Goal: Task Accomplishment & Management: Use online tool/utility

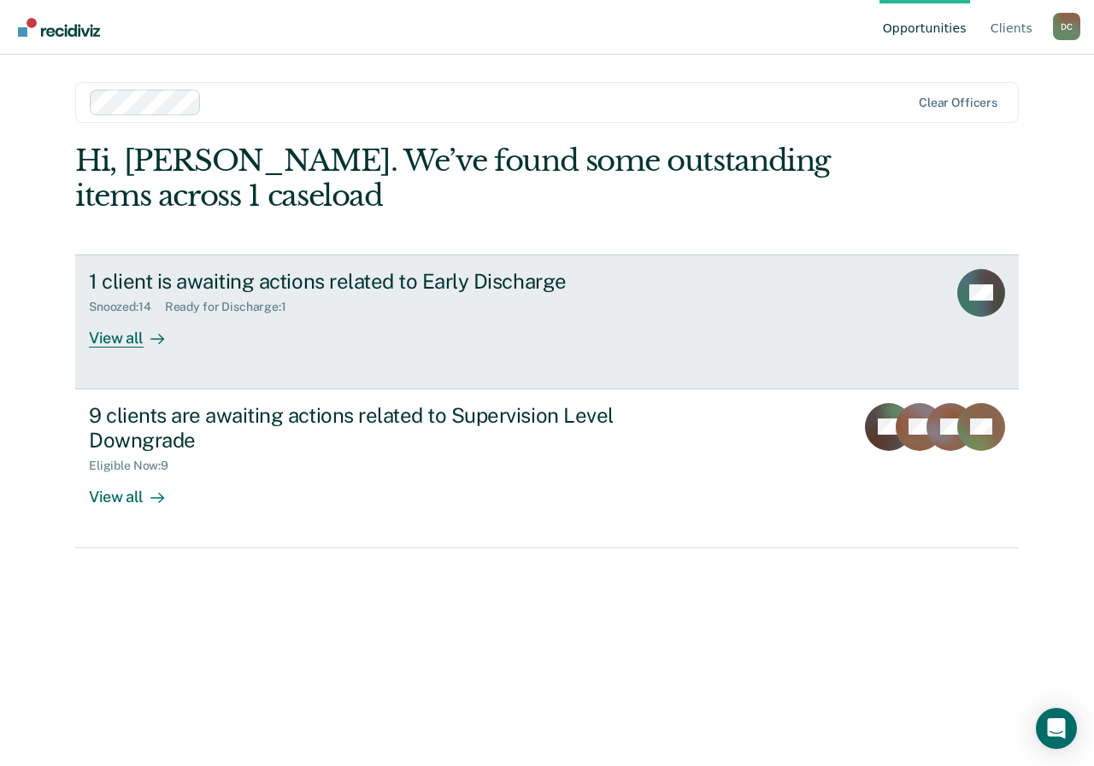
click at [124, 337] on div "View all" at bounding box center [137, 330] width 96 height 33
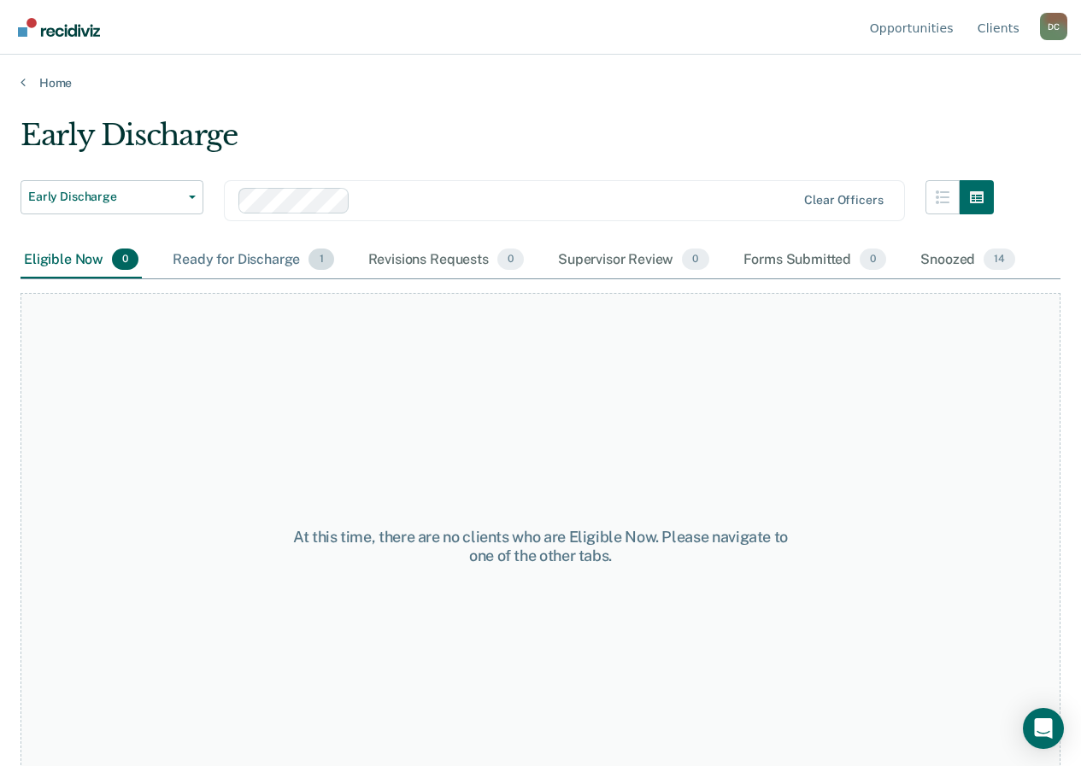
click at [244, 259] on div "Ready for Discharge 1" at bounding box center [252, 261] width 167 height 38
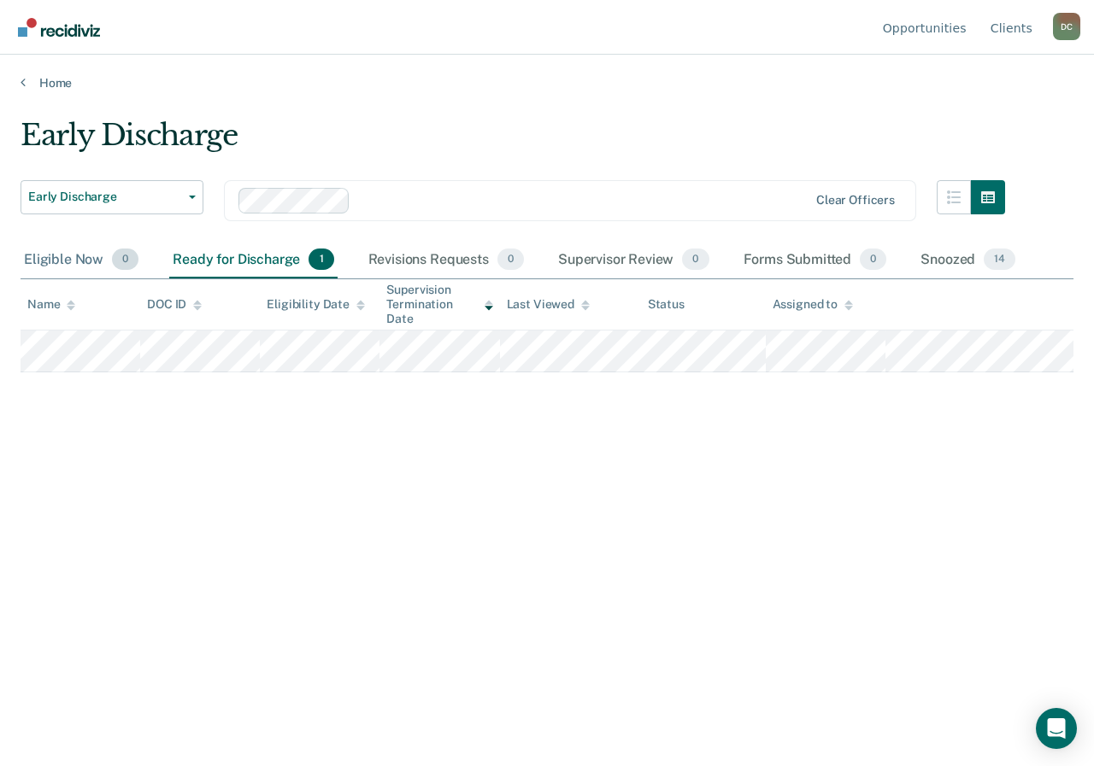
click at [61, 258] on div "Eligible Now 0" at bounding box center [81, 261] width 121 height 38
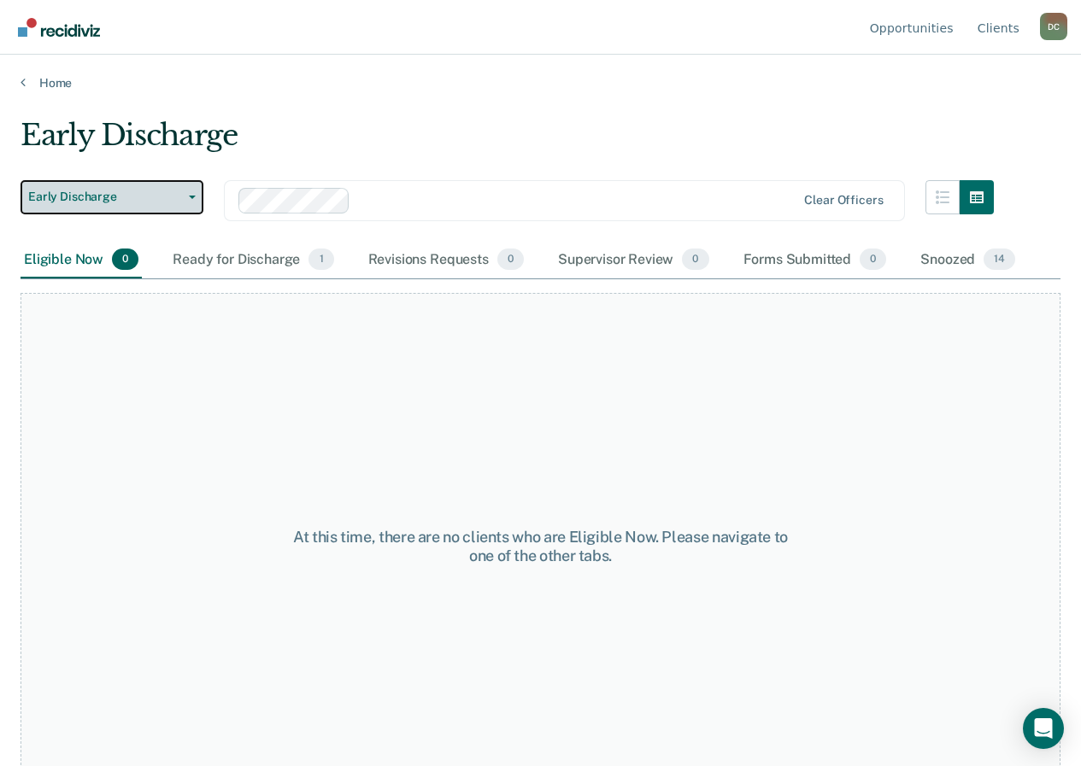
click at [184, 196] on span "button" at bounding box center [189, 197] width 14 height 3
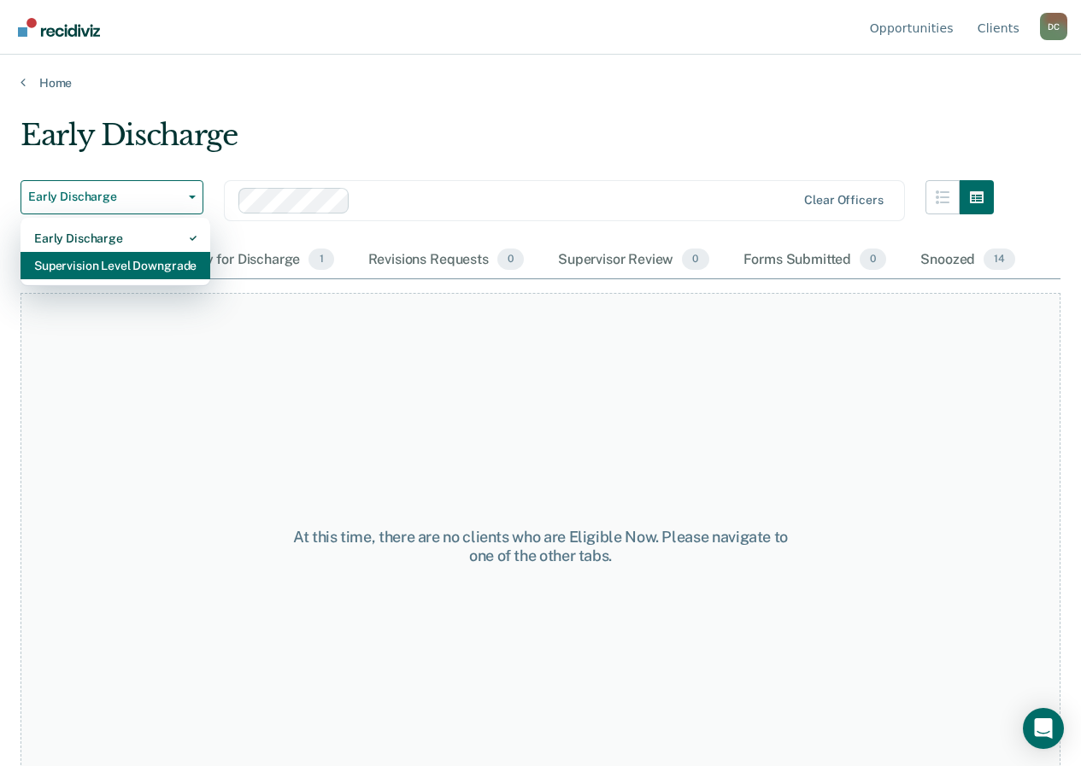
click at [107, 271] on div "Supervision Level Downgrade" at bounding box center [115, 265] width 162 height 27
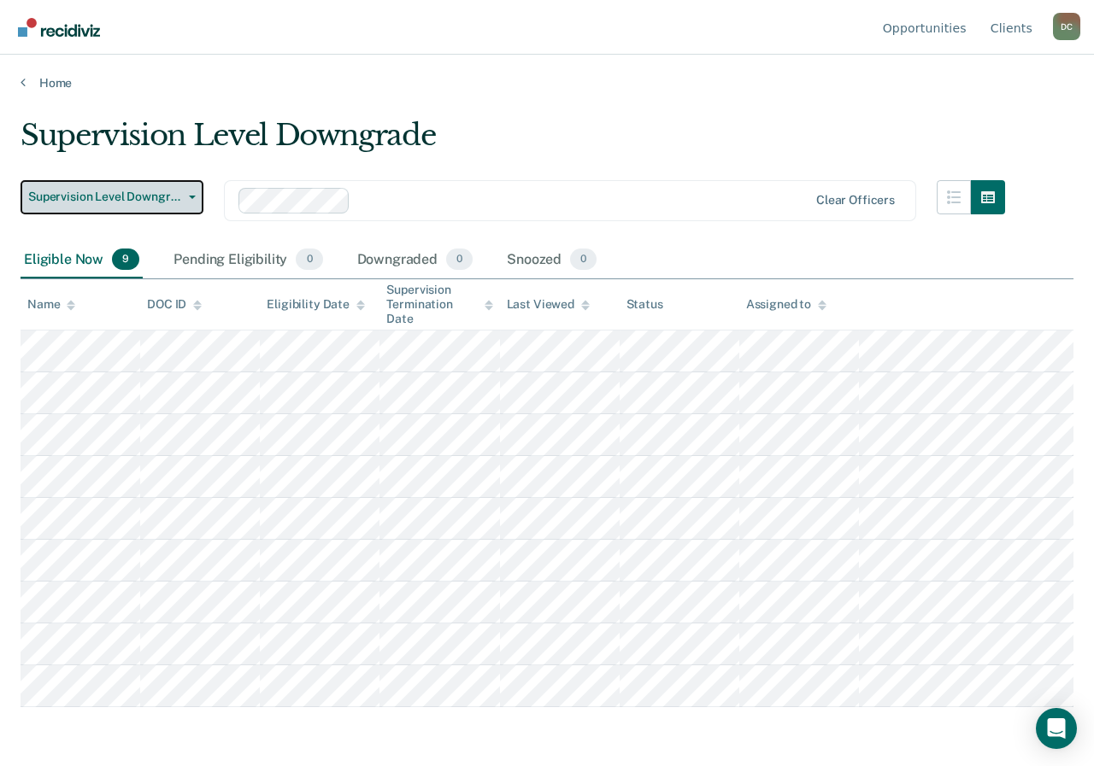
click at [182, 197] on span "button" at bounding box center [189, 197] width 14 height 3
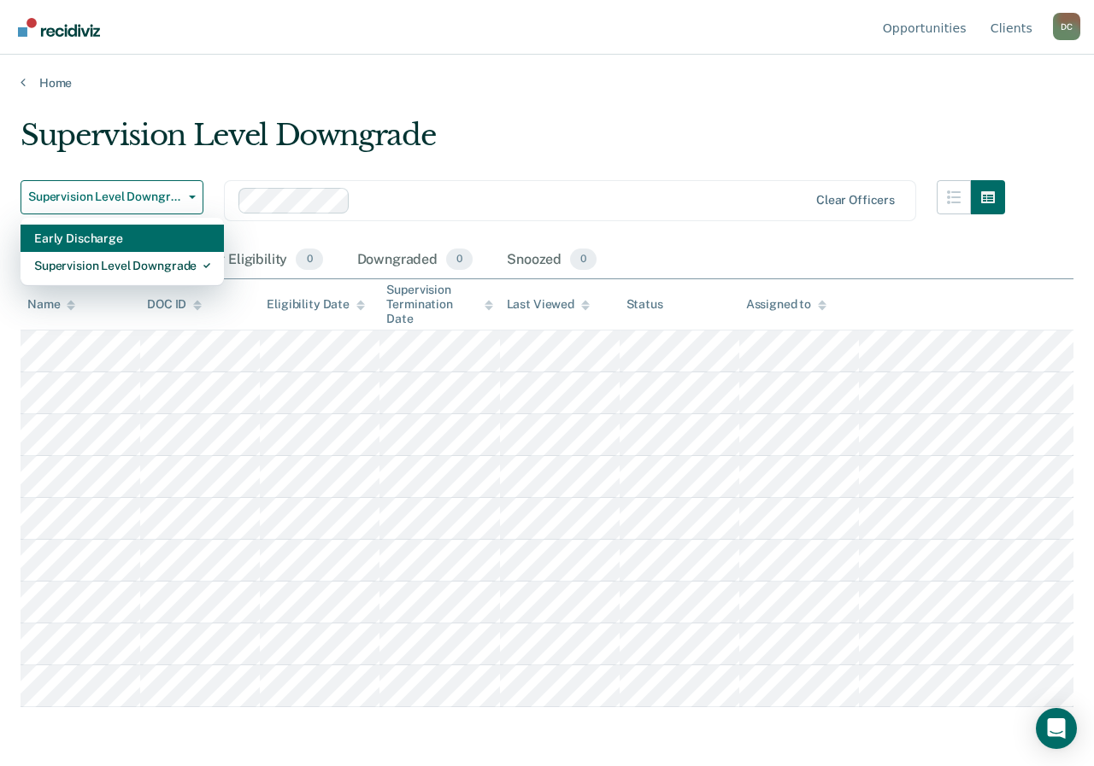
click at [86, 238] on div "Early Discharge" at bounding box center [122, 238] width 176 height 27
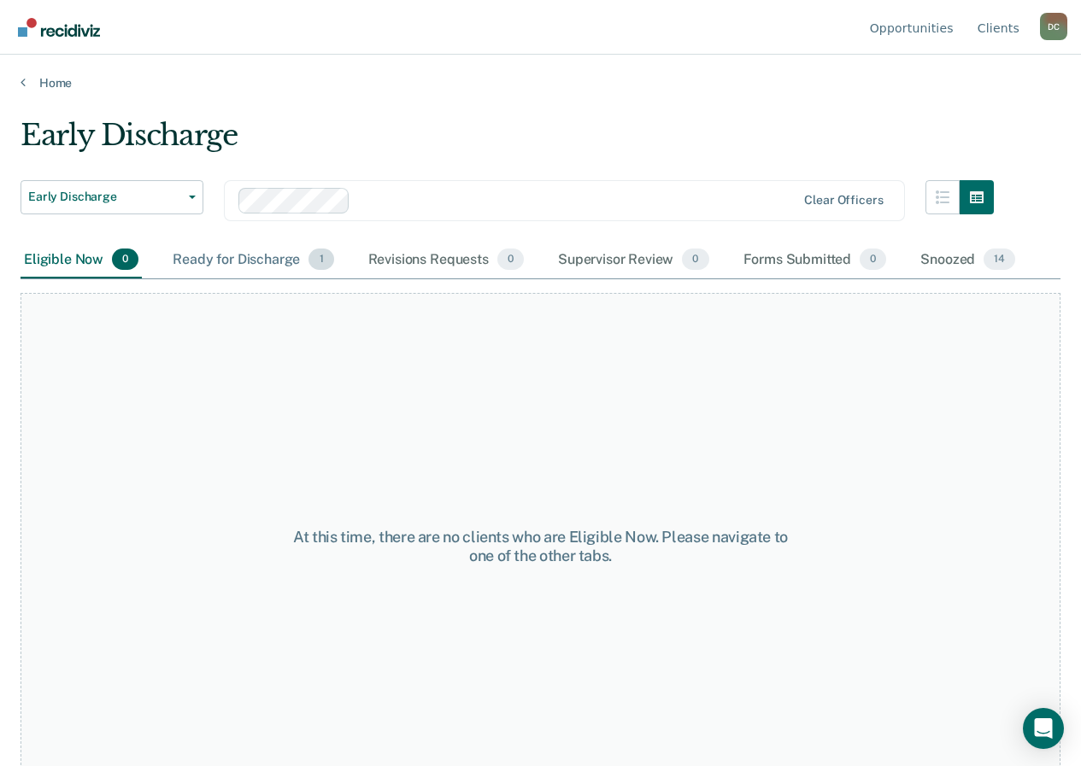
click at [223, 265] on div "Ready for Discharge 1" at bounding box center [252, 261] width 167 height 38
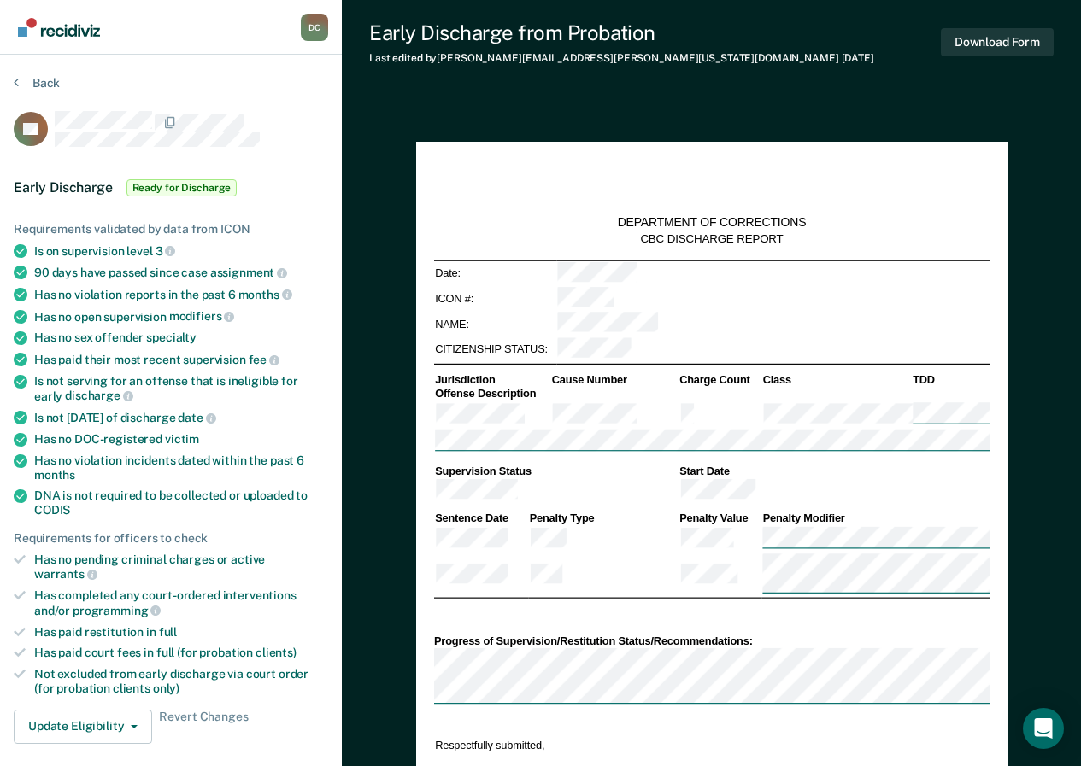
scroll to position [342, 0]
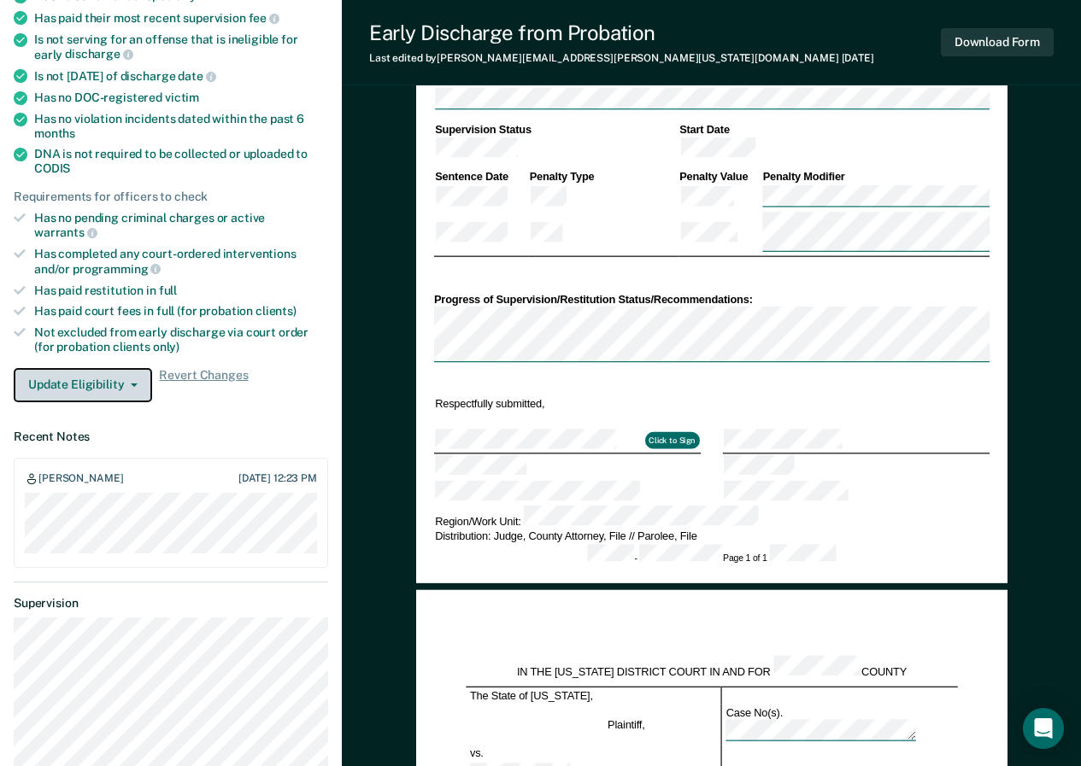
click at [138, 368] on button "Update Eligibility" at bounding box center [83, 385] width 138 height 34
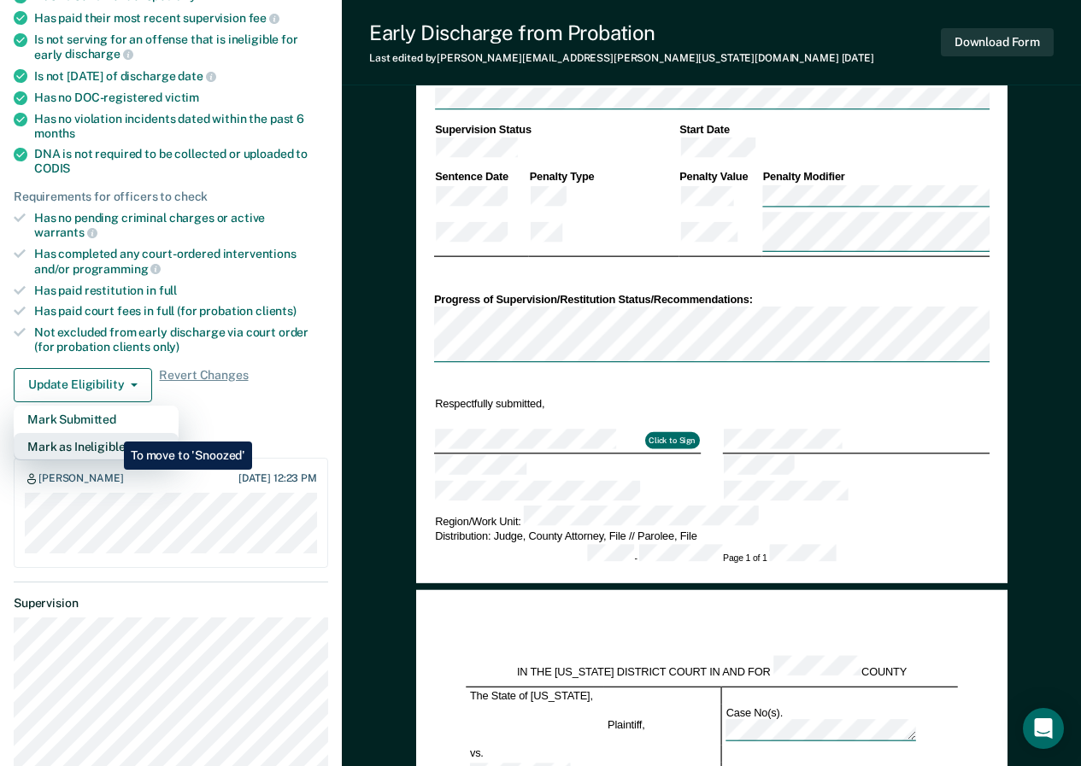
click at [111, 433] on button "Mark as Ineligible" at bounding box center [96, 446] width 165 height 27
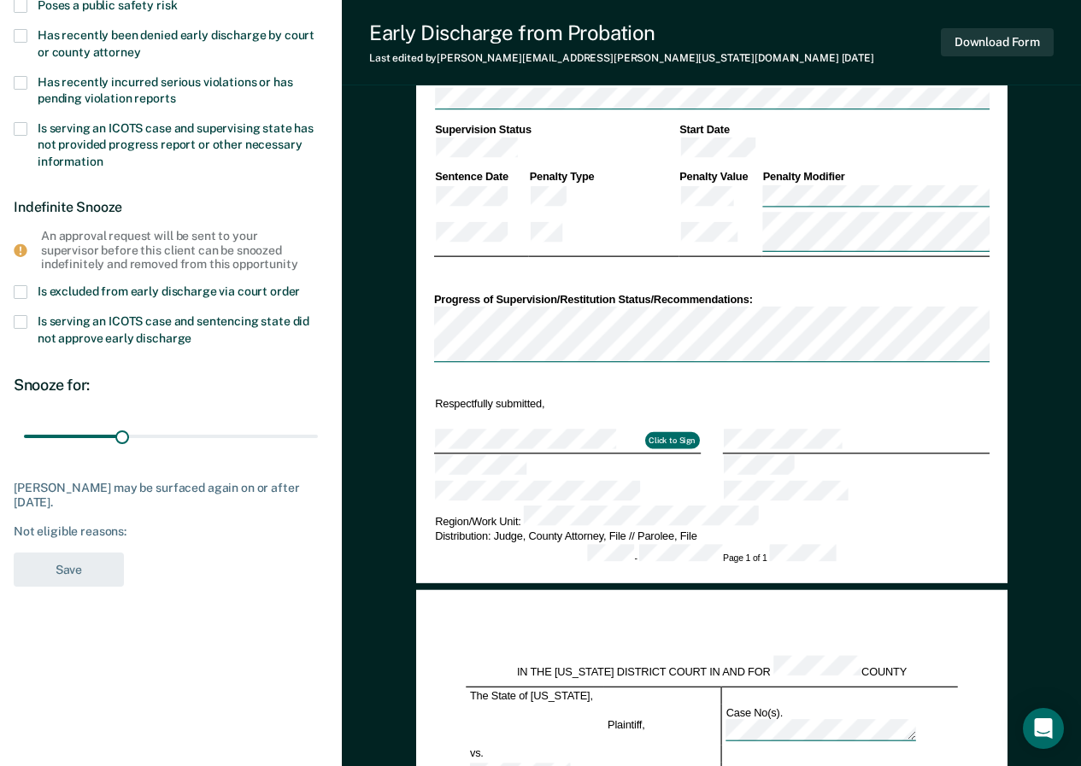
click at [21, 289] on span at bounding box center [21, 292] width 14 height 14
click at [300, 285] on input "Is excluded from early discharge via court order" at bounding box center [300, 285] width 0 height 0
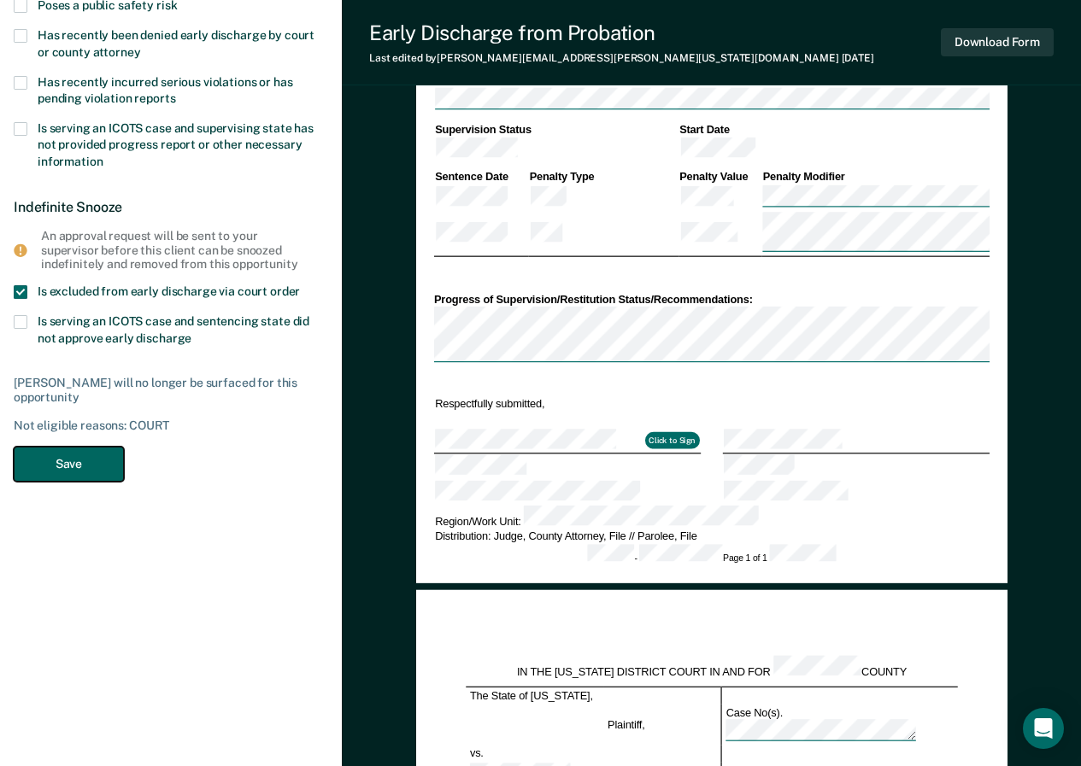
click at [62, 464] on button "Save" at bounding box center [69, 464] width 110 height 35
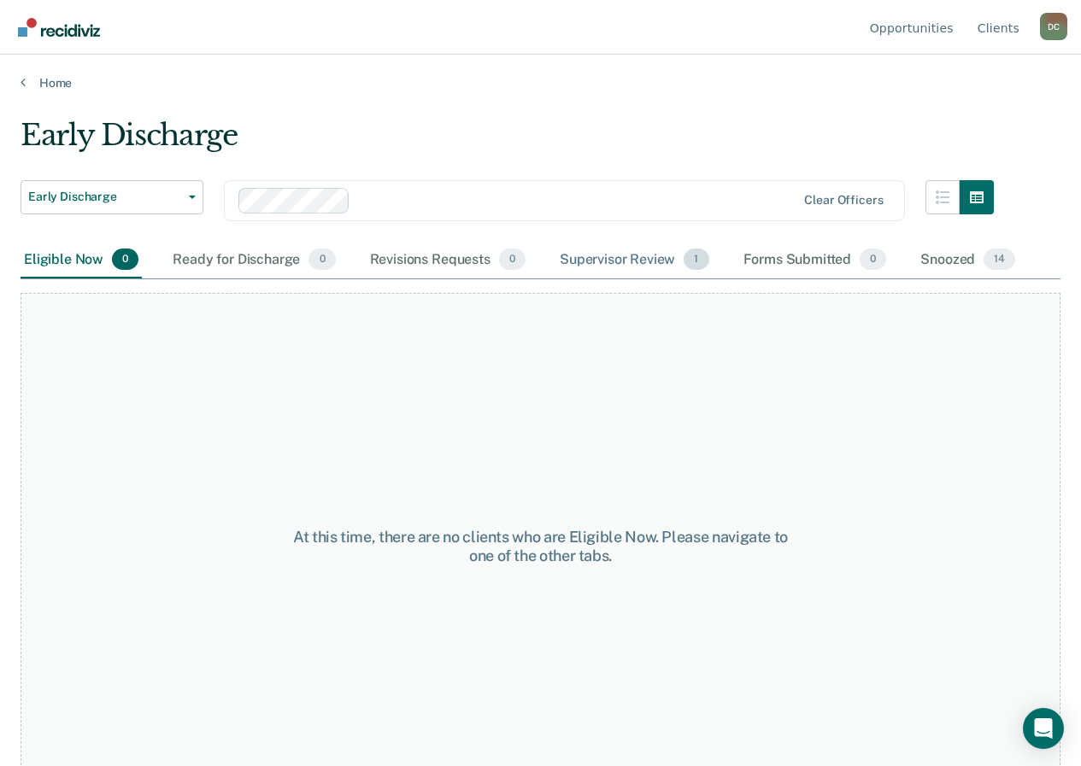
click at [591, 263] on div "Supervisor Review 1" at bounding box center [634, 261] width 156 height 38
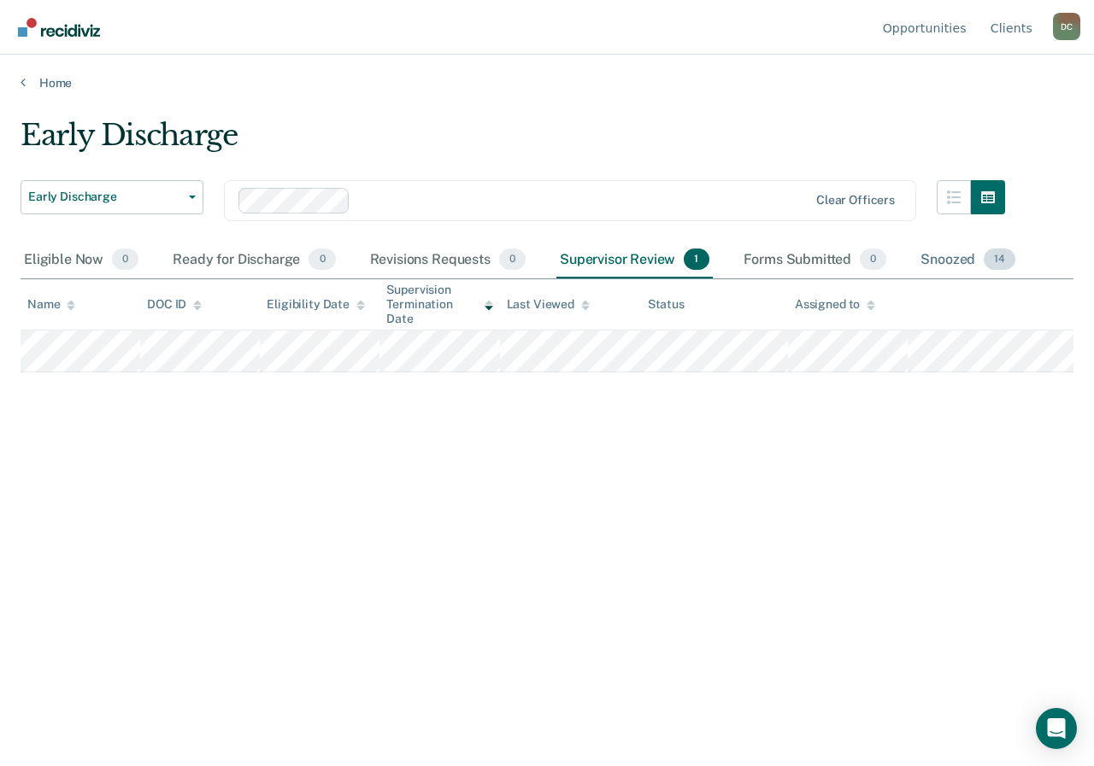
click at [932, 261] on div "Snoozed 14" at bounding box center [968, 261] width 102 height 38
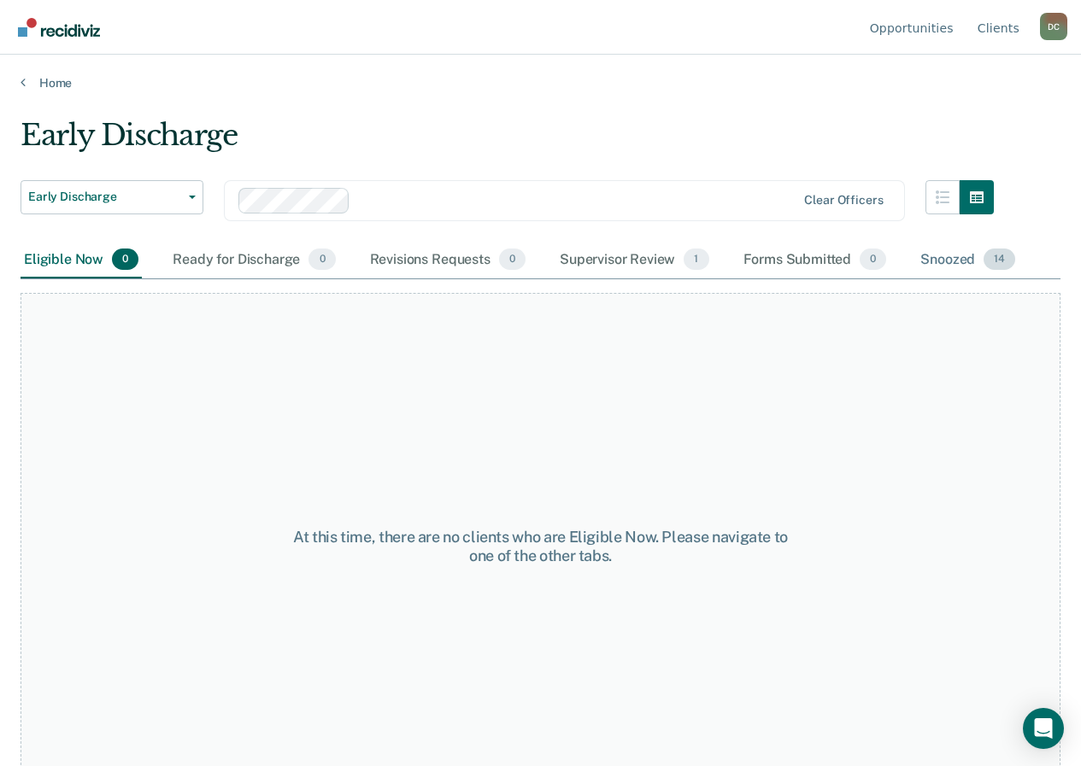
click at [939, 256] on div "Snoozed 14" at bounding box center [968, 261] width 102 height 38
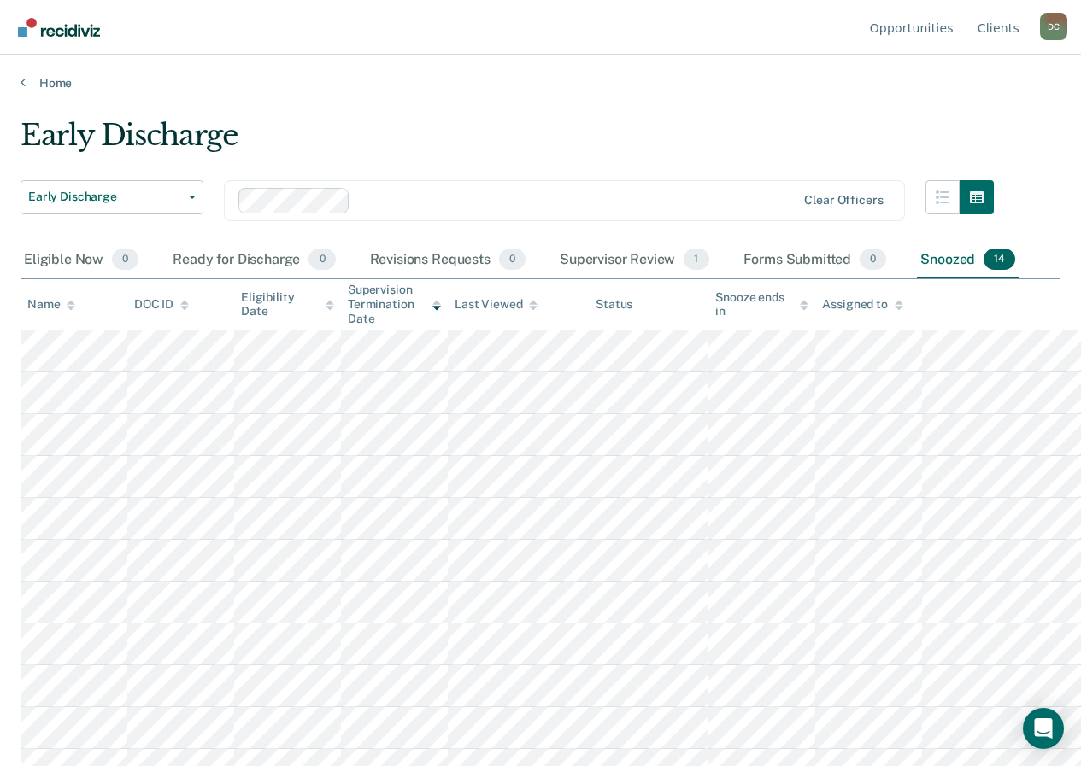
scroll to position [150, 0]
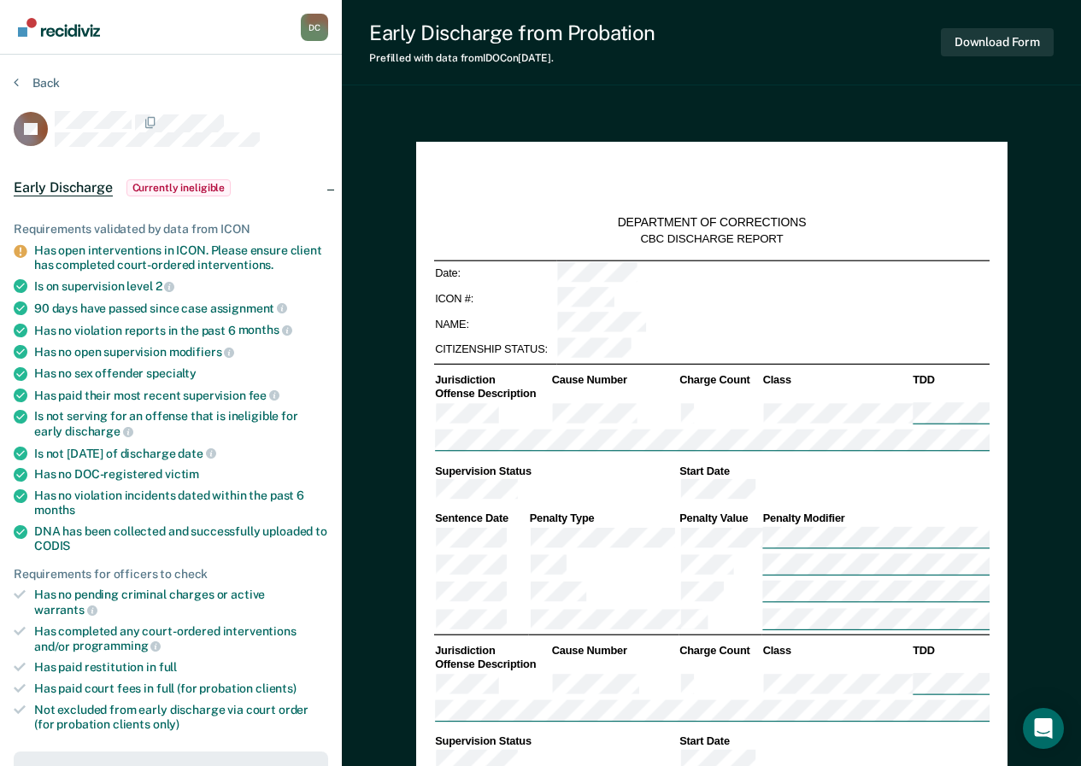
type textarea "x"
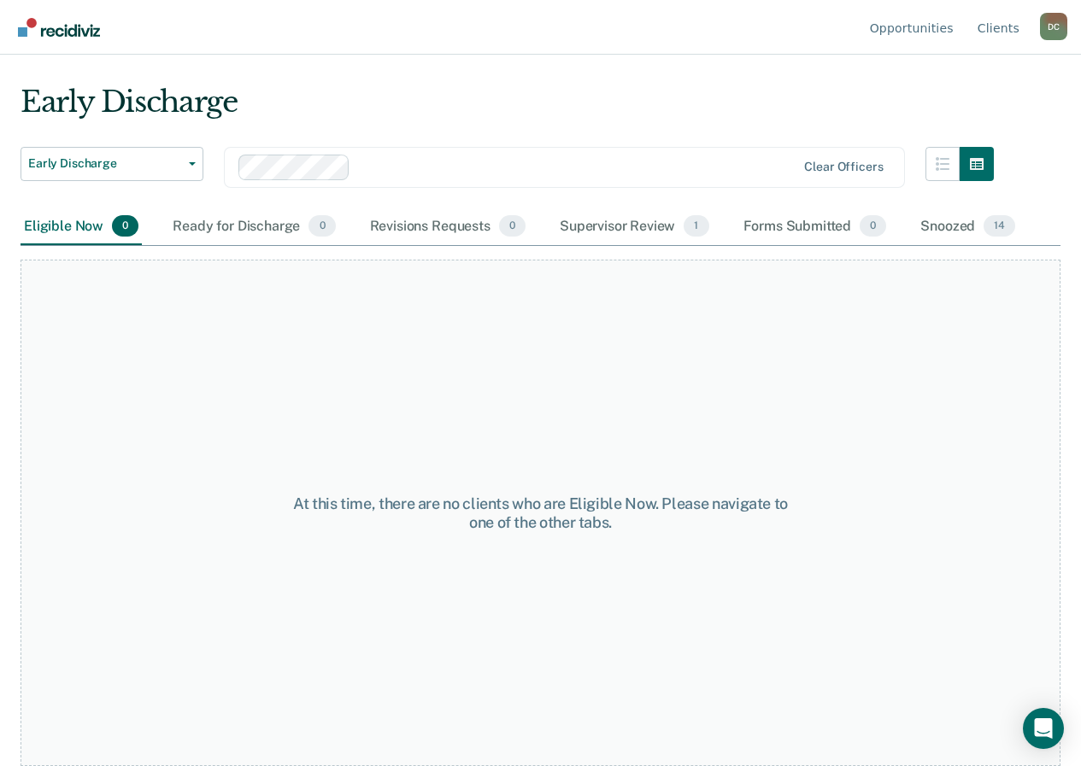
click at [75, 26] on img "Go to Recidiviz Home" at bounding box center [59, 27] width 82 height 19
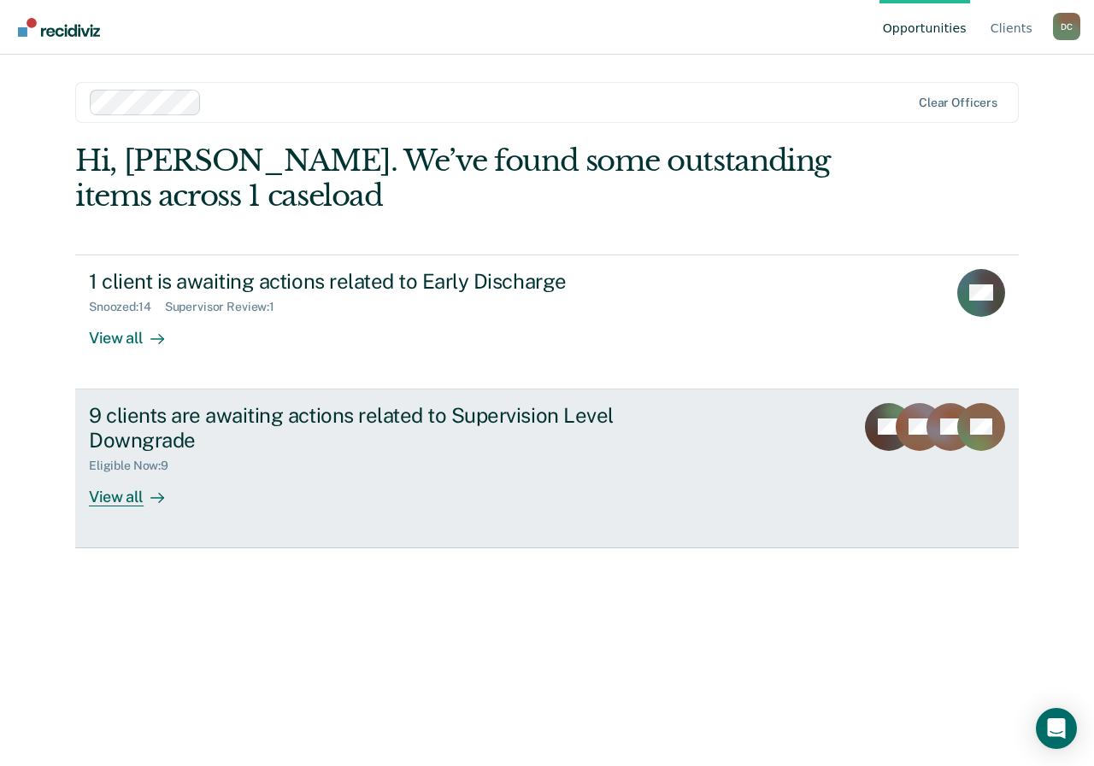
click at [123, 498] on div "View all" at bounding box center [137, 489] width 96 height 33
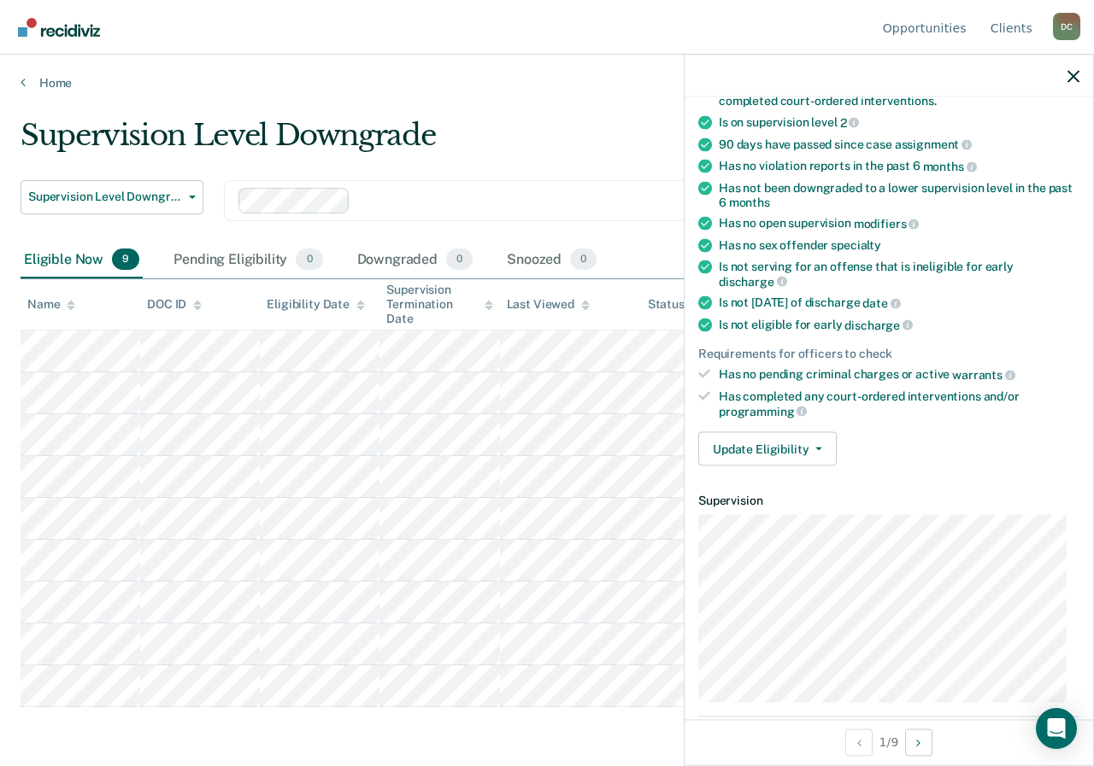
scroll to position [256, 0]
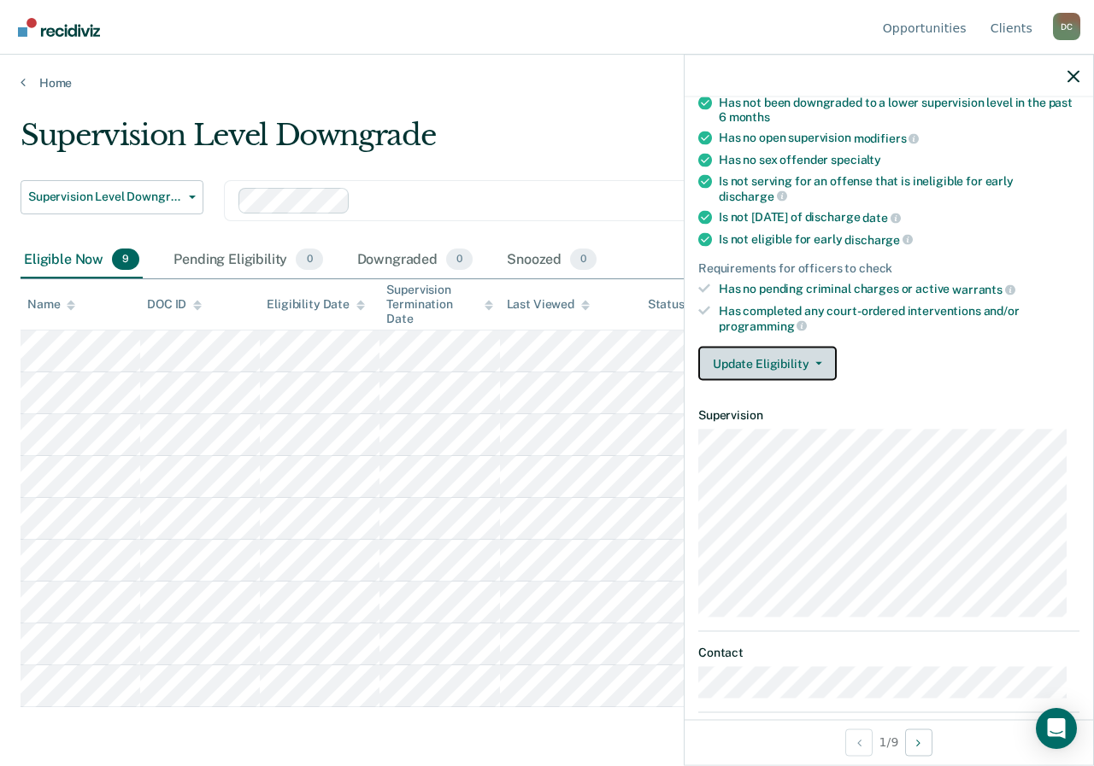
click at [807, 367] on button "Update Eligibility" at bounding box center [767, 364] width 138 height 34
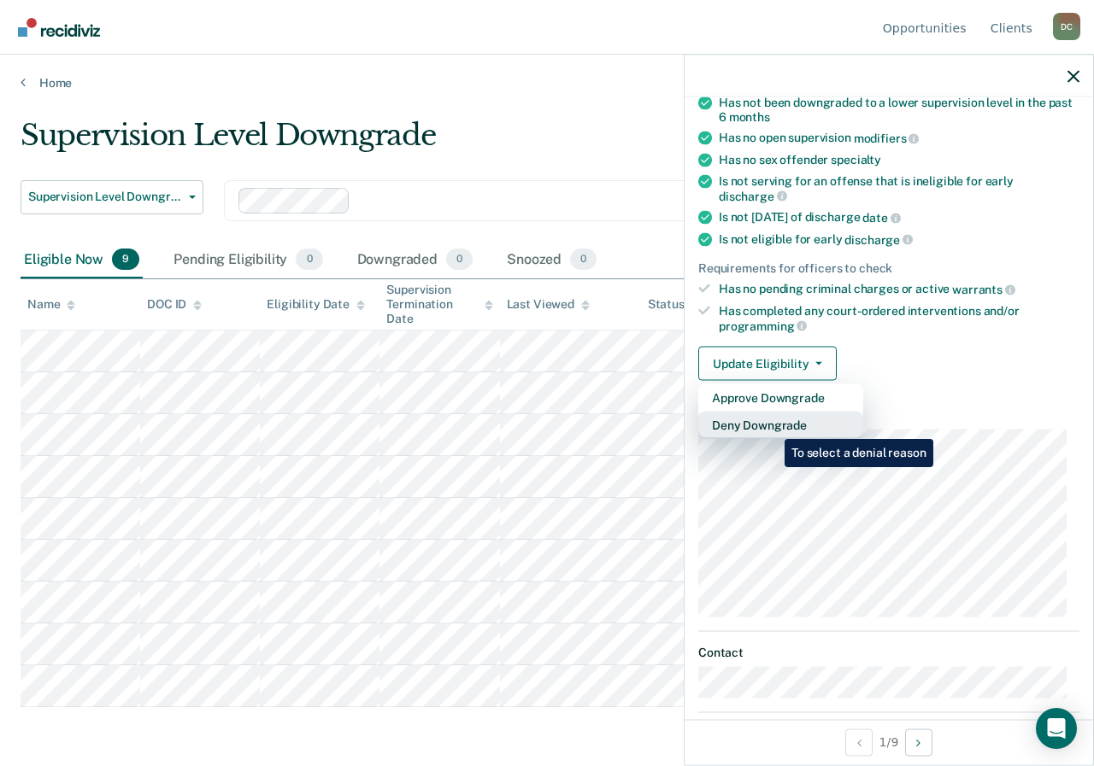
click at [772, 426] on button "Deny Downgrade" at bounding box center [780, 425] width 165 height 27
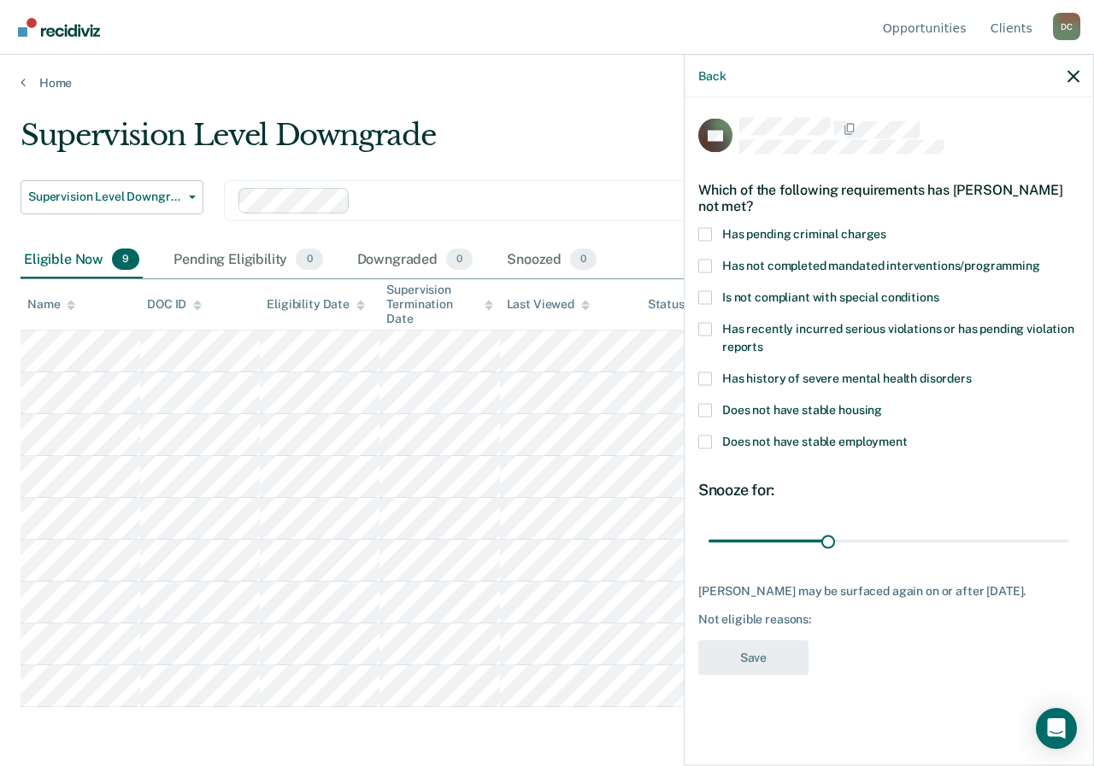
click at [709, 273] on label "Has not completed mandated interventions/programming" at bounding box center [888, 268] width 381 height 18
click at [1040, 259] on input "Has not completed mandated interventions/programming" at bounding box center [1040, 259] width 0 height 0
click at [709, 441] on span at bounding box center [705, 442] width 14 height 14
click at [907, 435] on input "Does not have stable employment" at bounding box center [907, 435] width 0 height 0
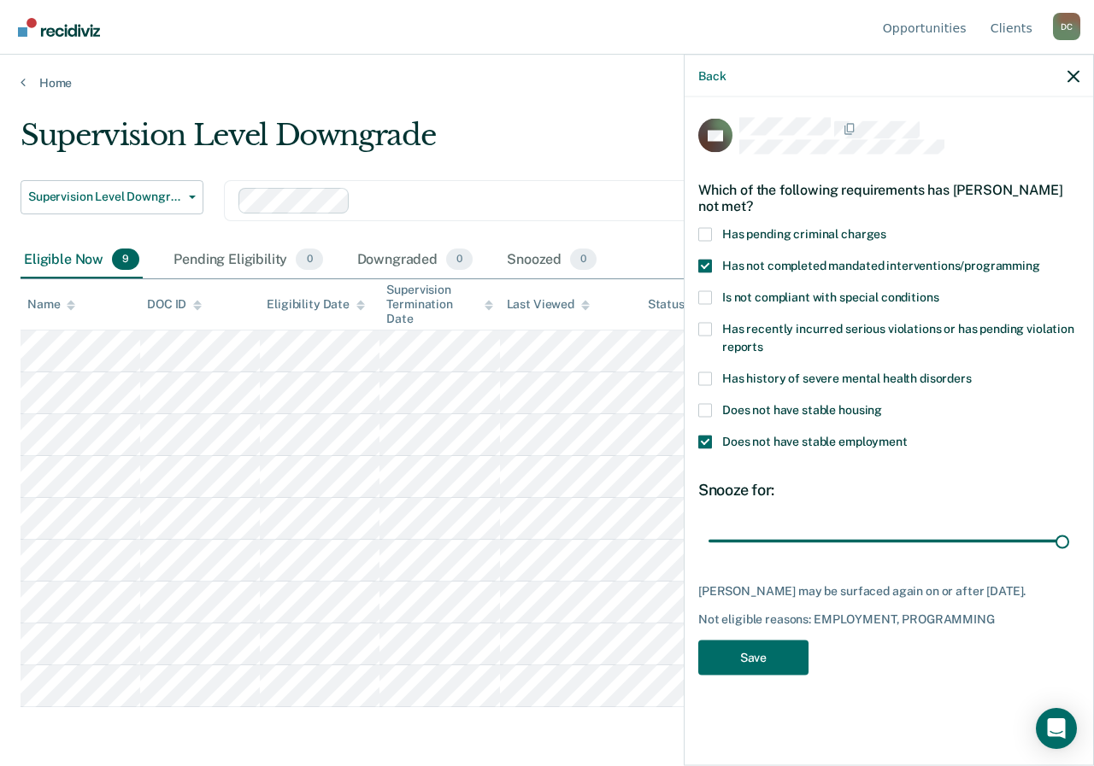
drag, startPoint x: 830, startPoint y: 539, endPoint x: 1076, endPoint y: 540, distance: 246.1
type input "90"
click at [1069, 540] on input "range" at bounding box center [888, 541] width 361 height 30
click at [785, 653] on button "Save" at bounding box center [753, 657] width 110 height 35
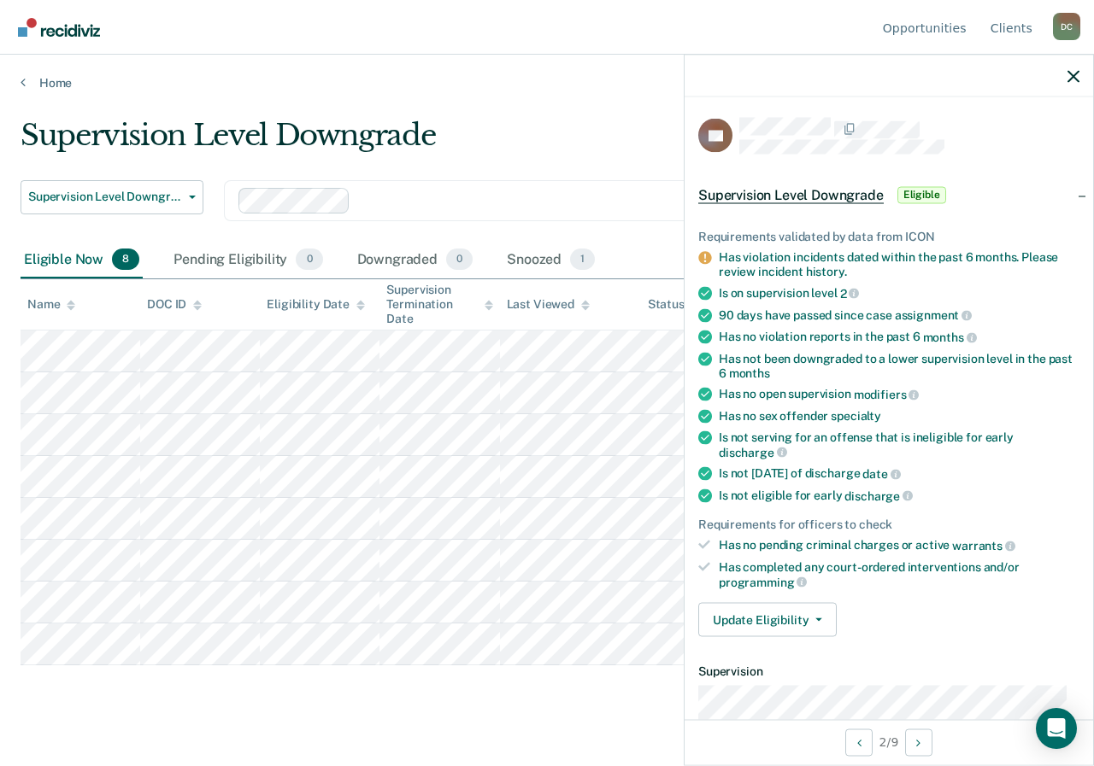
click at [783, 599] on div "Requirements validated by data from ICON Has violation incidents dated within t…" at bounding box center [888, 426] width 408 height 449
click at [801, 624] on button "Update Eligibility" at bounding box center [767, 620] width 138 height 34
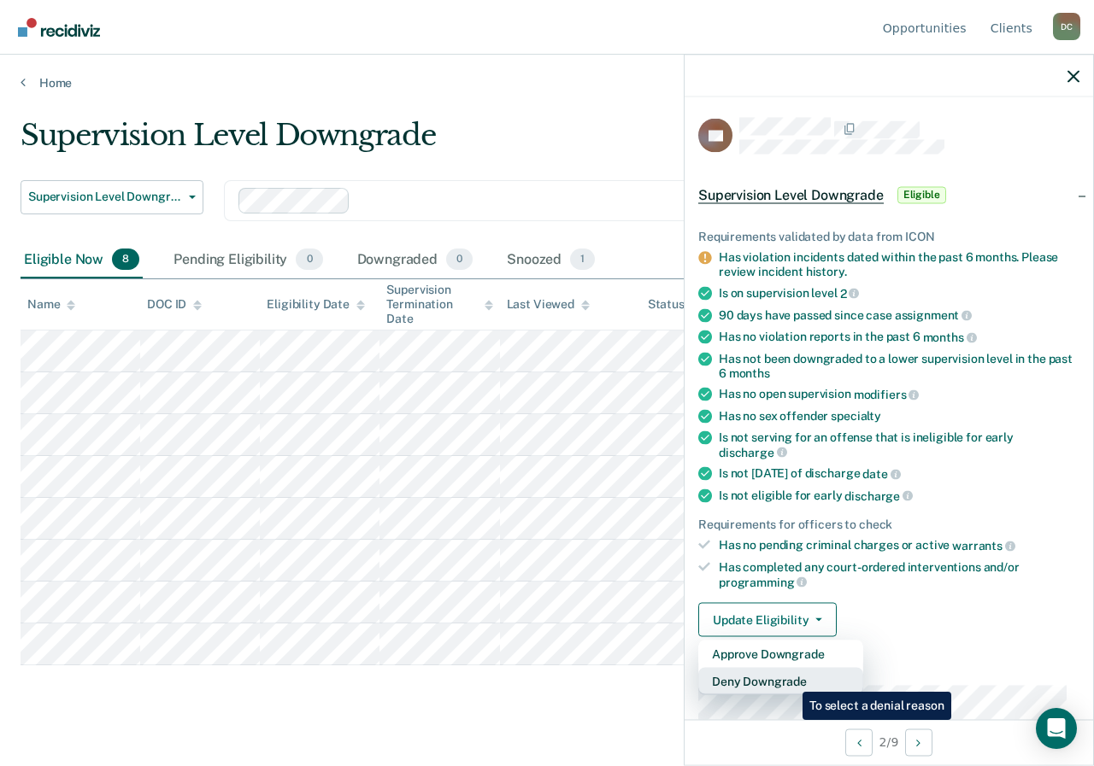
click at [789, 679] on button "Deny Downgrade" at bounding box center [780, 681] width 165 height 27
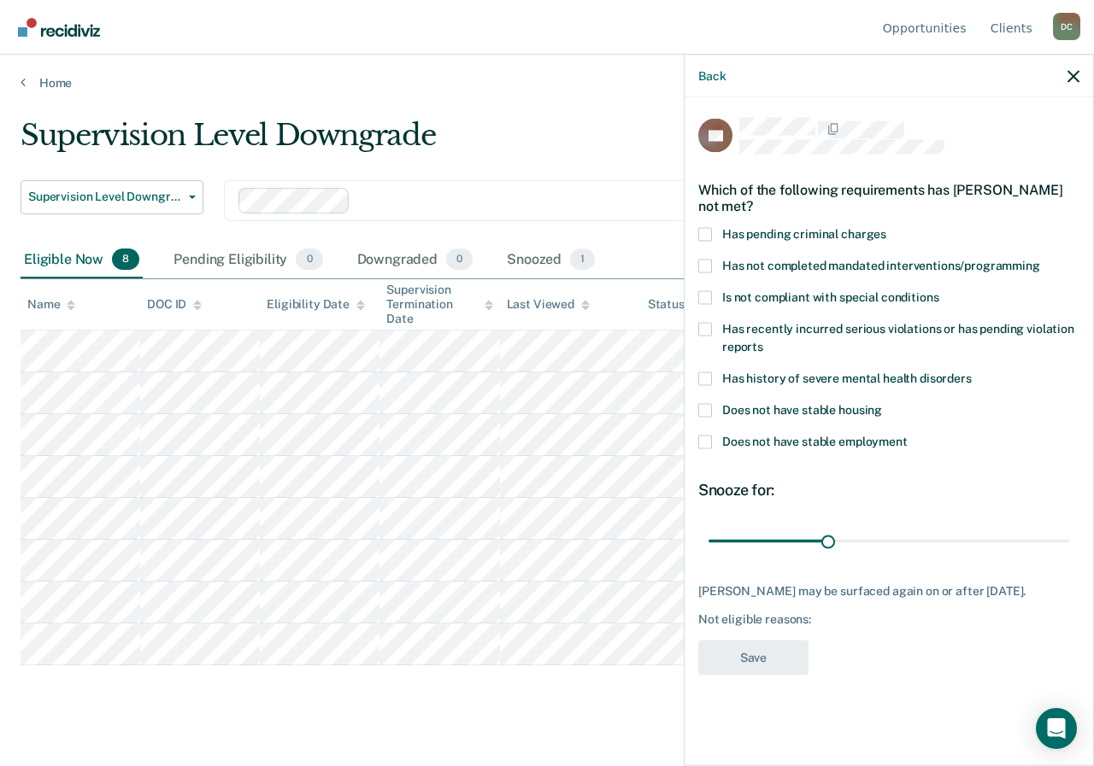
click at [717, 266] on label "Has not completed mandated interventions/programming" at bounding box center [888, 268] width 381 height 18
click at [1040, 259] on input "Has not completed mandated interventions/programming" at bounding box center [1040, 259] width 0 height 0
click at [708, 328] on span at bounding box center [705, 329] width 14 height 14
click at [763, 340] on input "Has recently incurred serious violations or has pending violation reports" at bounding box center [763, 340] width 0 height 0
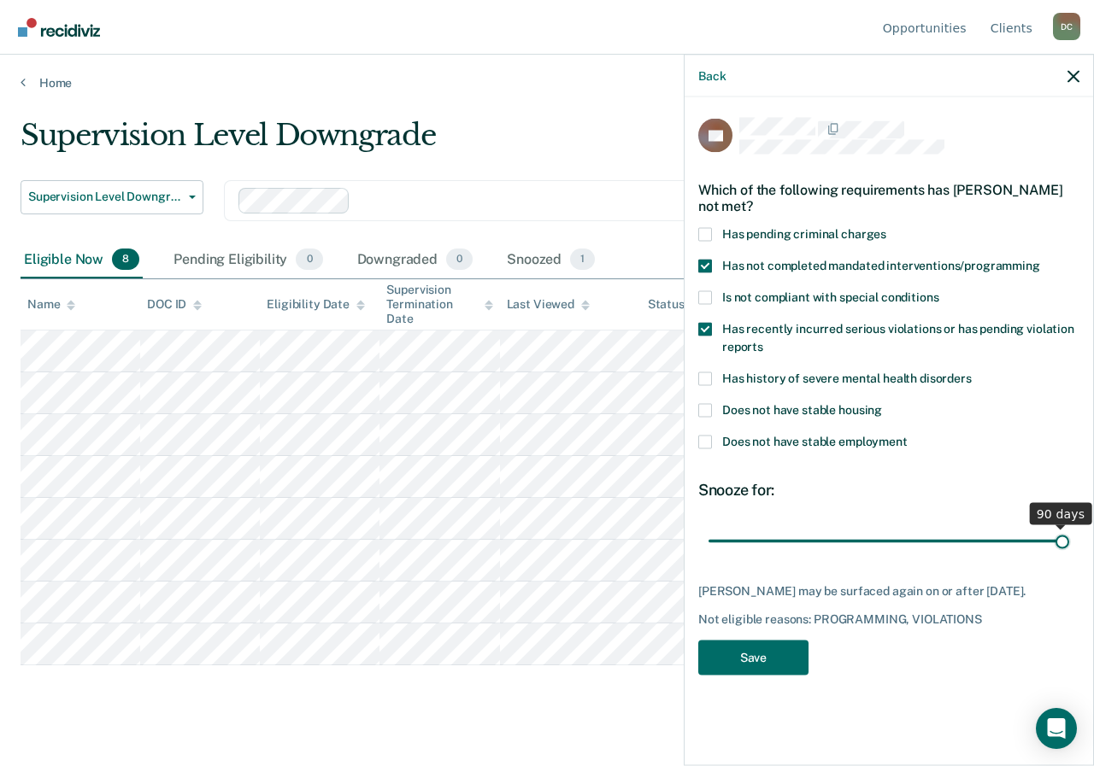
drag, startPoint x: 828, startPoint y: 543, endPoint x: 1093, endPoint y: 513, distance: 266.5
type input "90"
click at [1069, 526] on input "range" at bounding box center [888, 541] width 361 height 30
click at [754, 650] on button "Save" at bounding box center [753, 657] width 110 height 35
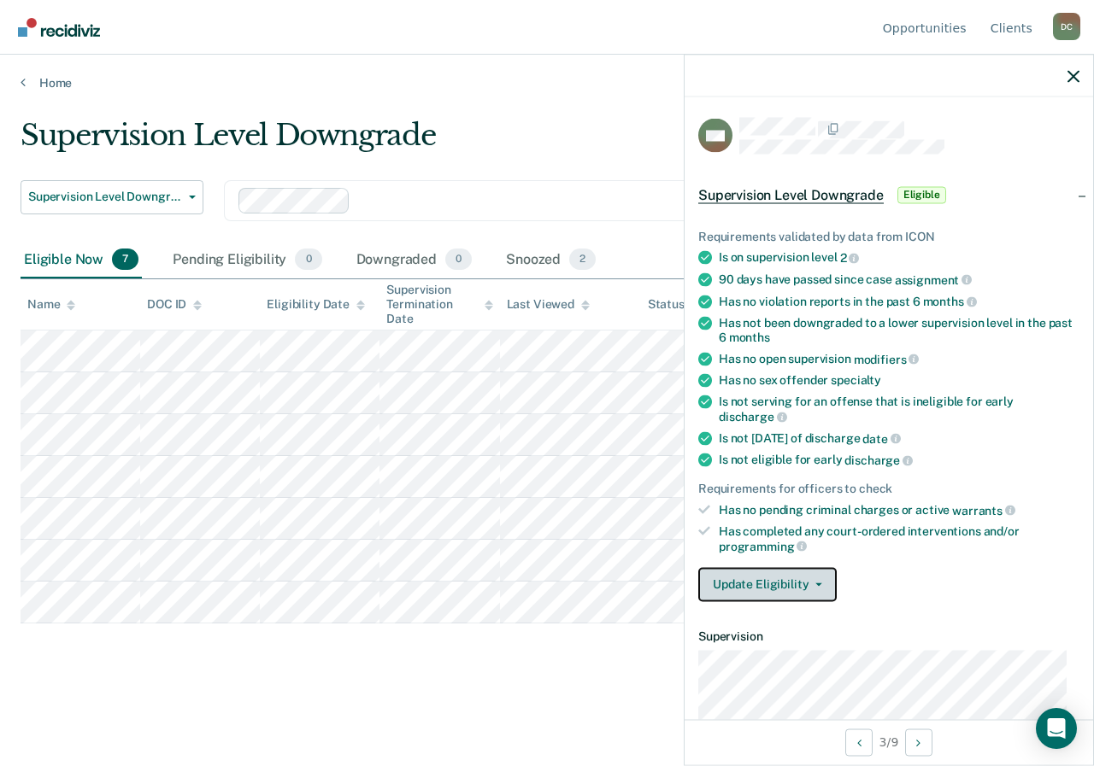
click at [811, 583] on span "button" at bounding box center [815, 584] width 14 height 3
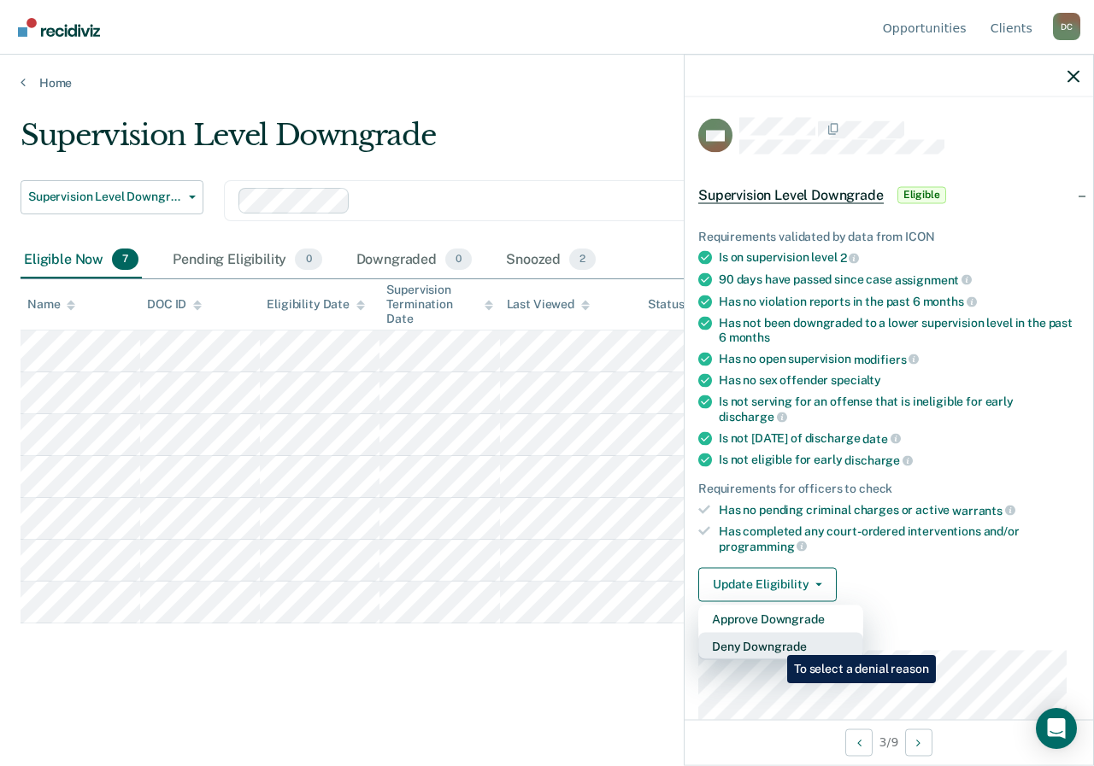
click at [774, 643] on button "Deny Downgrade" at bounding box center [780, 645] width 165 height 27
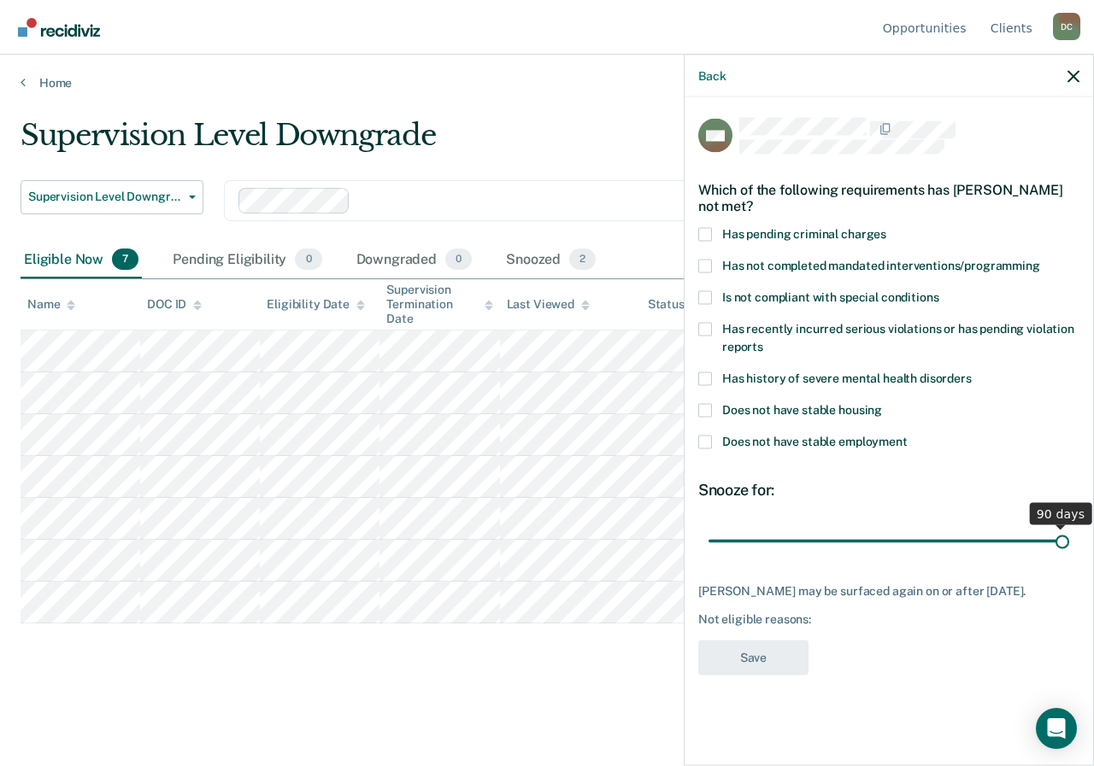
drag, startPoint x: 825, startPoint y: 539, endPoint x: 1093, endPoint y: 525, distance: 267.8
click at [1069, 526] on input "range" at bounding box center [888, 541] width 361 height 30
drag, startPoint x: 1059, startPoint y: 538, endPoint x: 836, endPoint y: 537, distance: 223.0
click at [836, 537] on input "range" at bounding box center [888, 541] width 361 height 30
type input "30"
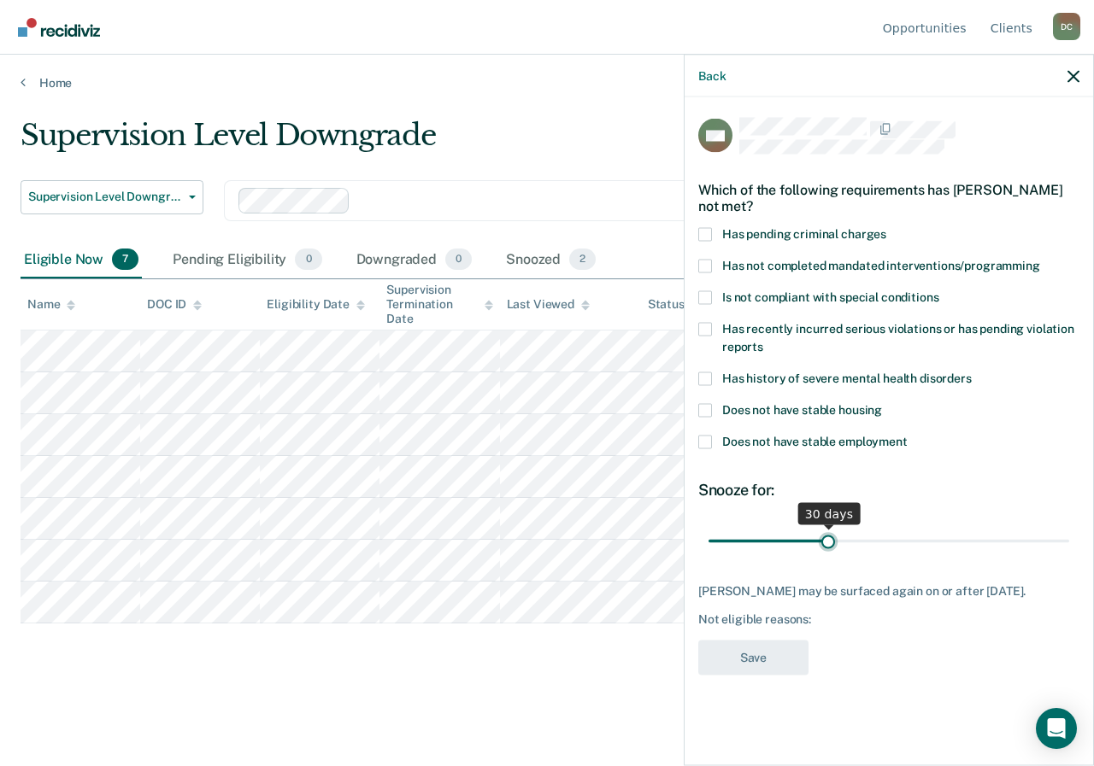
click at [830, 537] on input "range" at bounding box center [888, 541] width 361 height 30
click at [700, 269] on span at bounding box center [705, 266] width 14 height 14
click at [1040, 259] on input "Has not completed mandated interventions/programming" at bounding box center [1040, 259] width 0 height 0
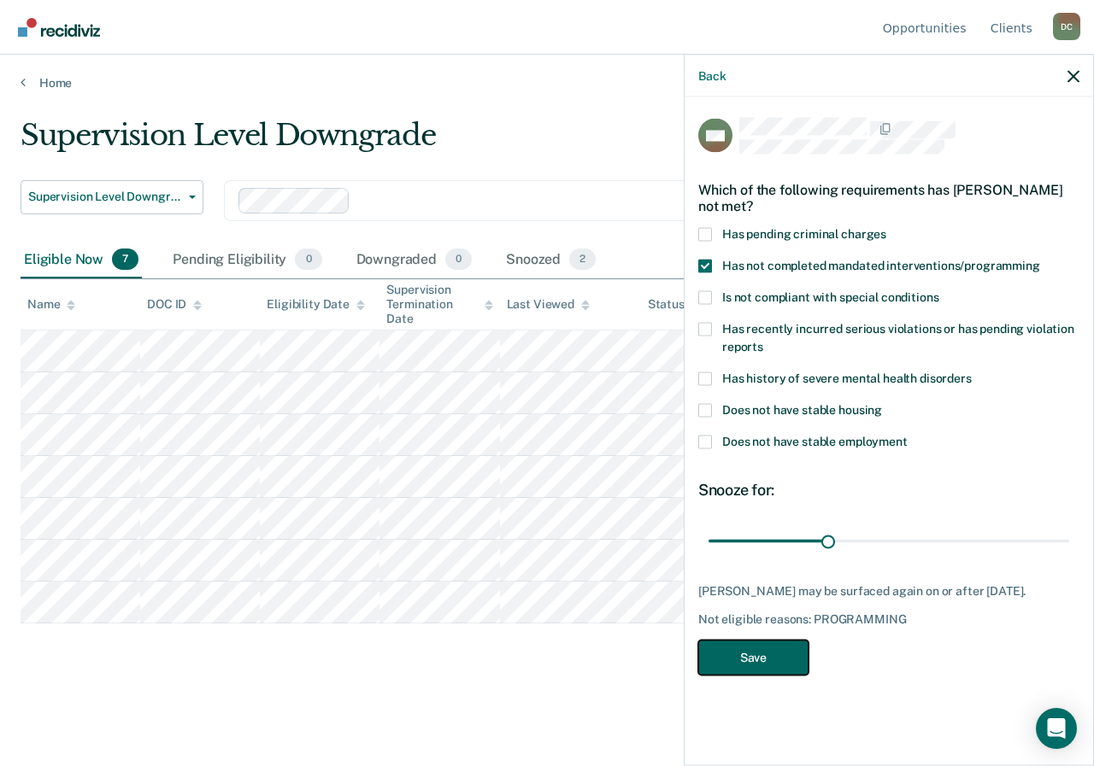
click at [775, 666] on button "Save" at bounding box center [753, 657] width 110 height 35
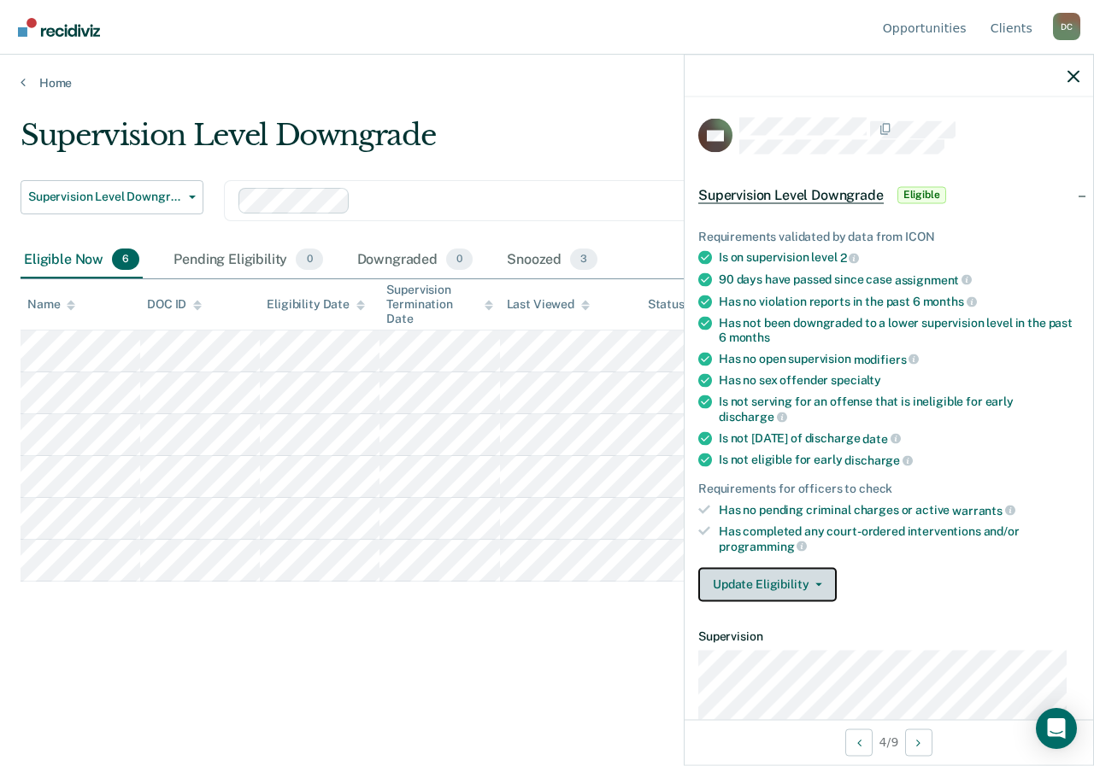
click at [811, 583] on span "button" at bounding box center [815, 584] width 14 height 3
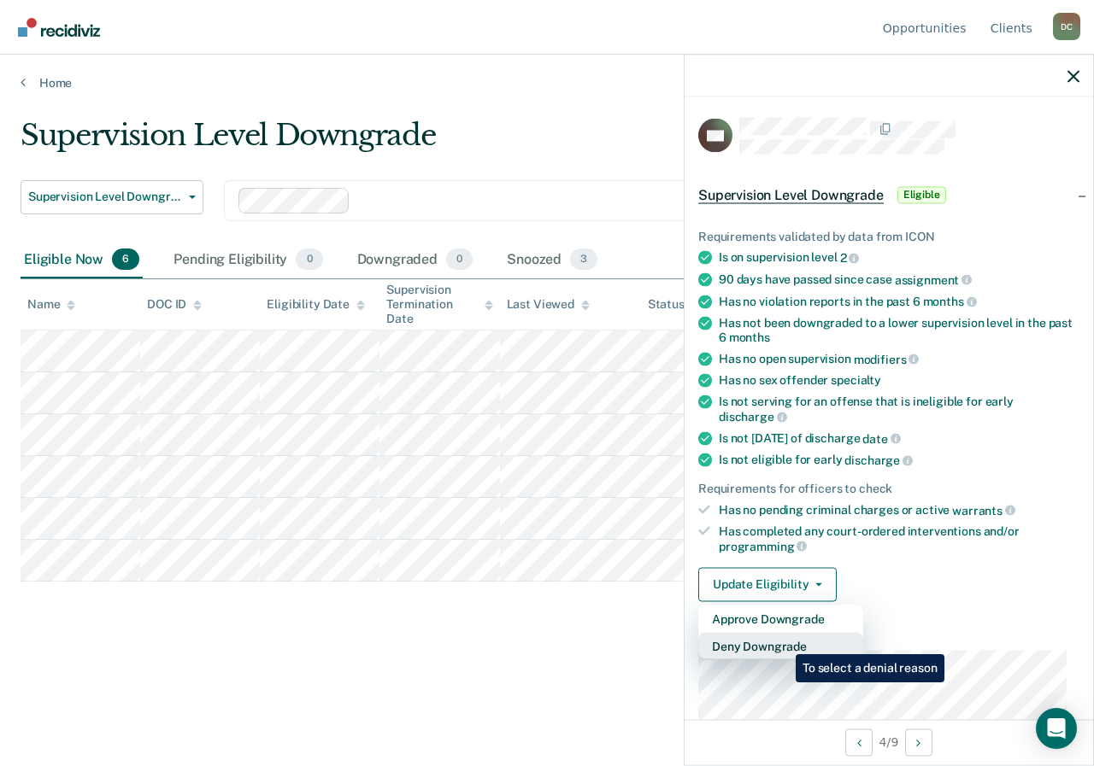
click at [783, 642] on button "Deny Downgrade" at bounding box center [780, 645] width 165 height 27
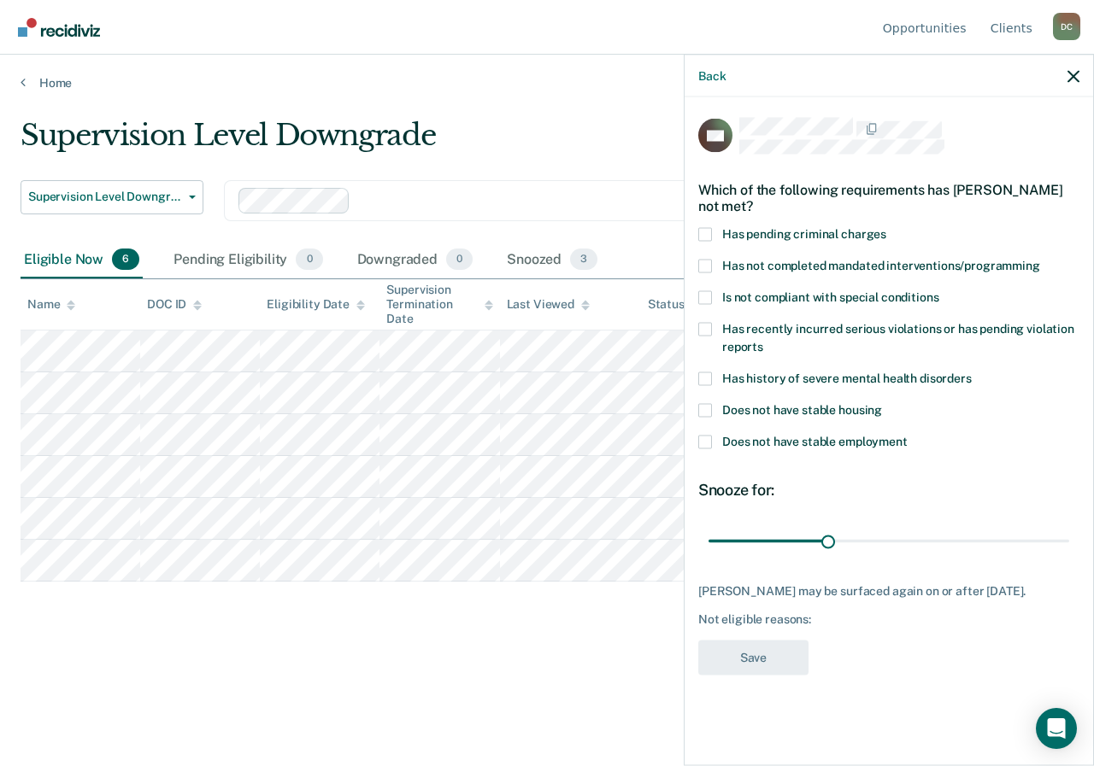
click at [706, 273] on label "Has not completed mandated interventions/programming" at bounding box center [888, 268] width 381 height 18
click at [1040, 259] on input "Has not completed mandated interventions/programming" at bounding box center [1040, 259] width 0 height 0
click at [705, 436] on span at bounding box center [705, 442] width 14 height 14
click at [907, 435] on input "Does not have stable employment" at bounding box center [907, 435] width 0 height 0
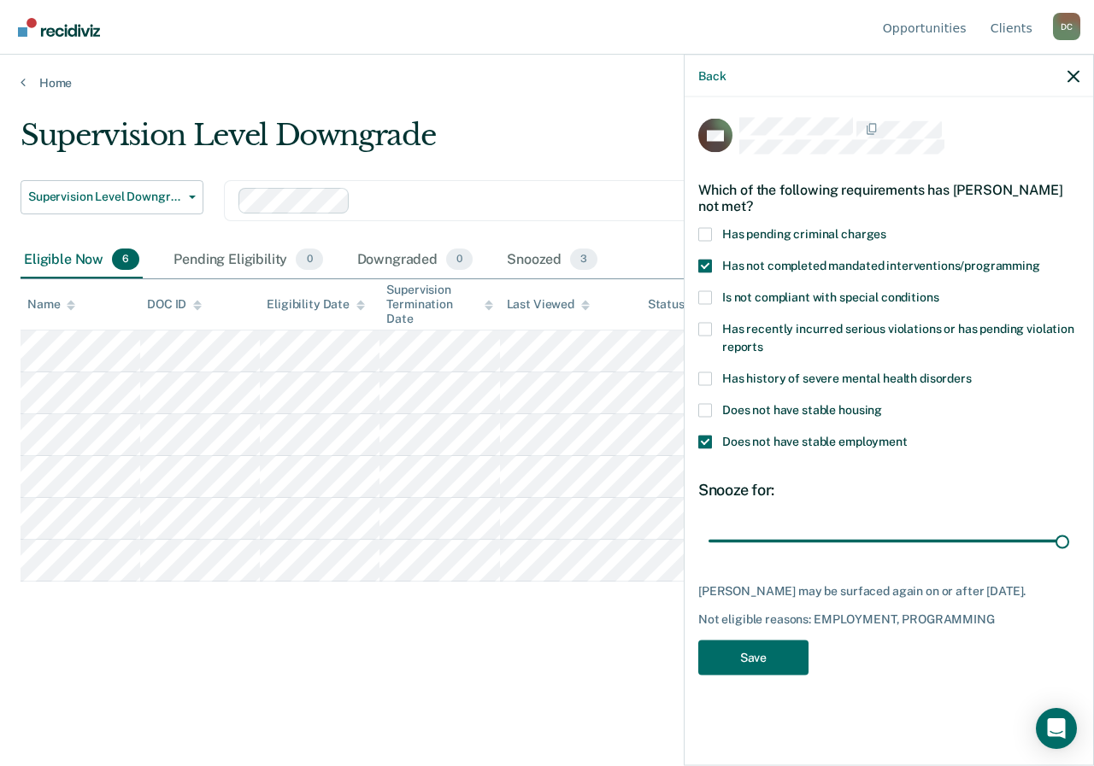
drag, startPoint x: 825, startPoint y: 540, endPoint x: 1071, endPoint y: 535, distance: 245.3
type input "90"
click at [1069, 535] on input "range" at bounding box center [888, 541] width 361 height 30
click at [764, 666] on button "Save" at bounding box center [753, 657] width 110 height 35
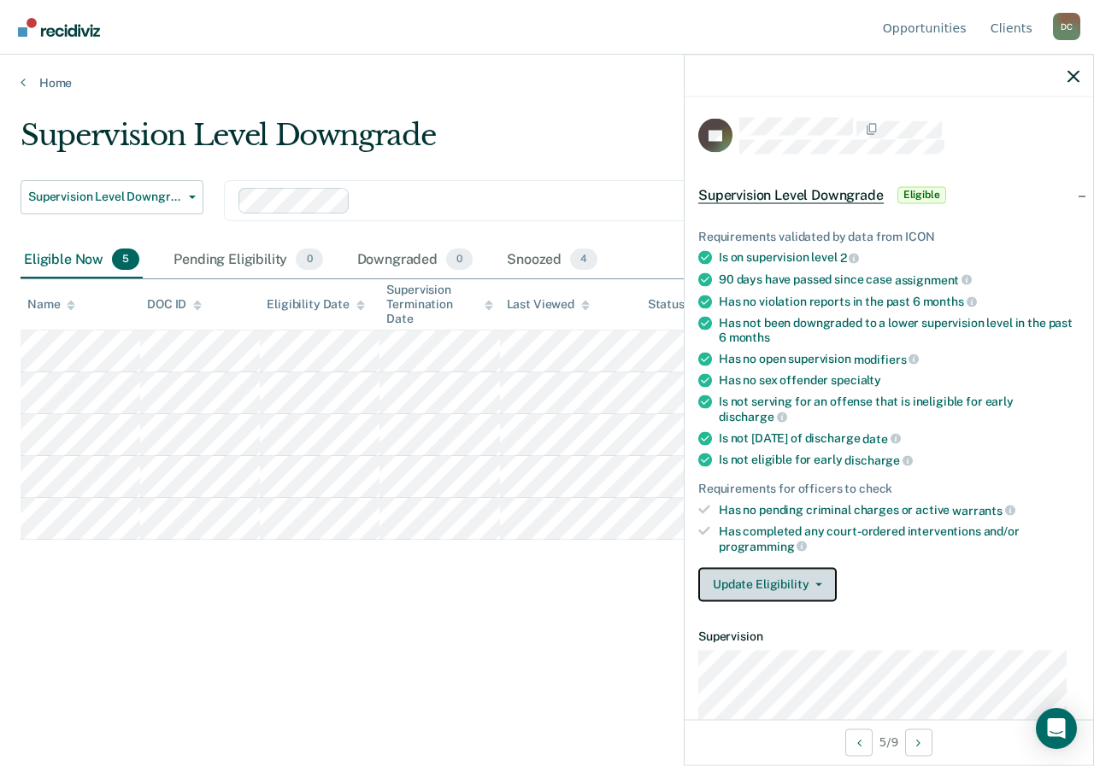
click at [818, 583] on icon "button" at bounding box center [818, 584] width 7 height 3
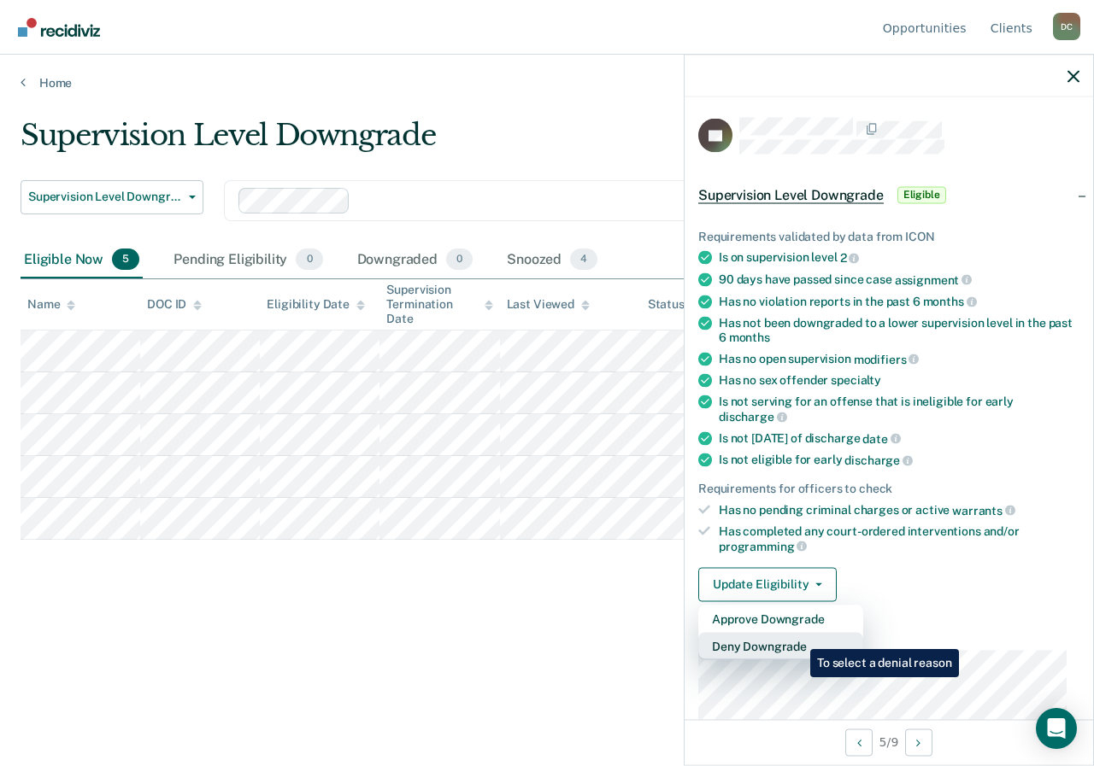
click at [797, 637] on button "Deny Downgrade" at bounding box center [780, 645] width 165 height 27
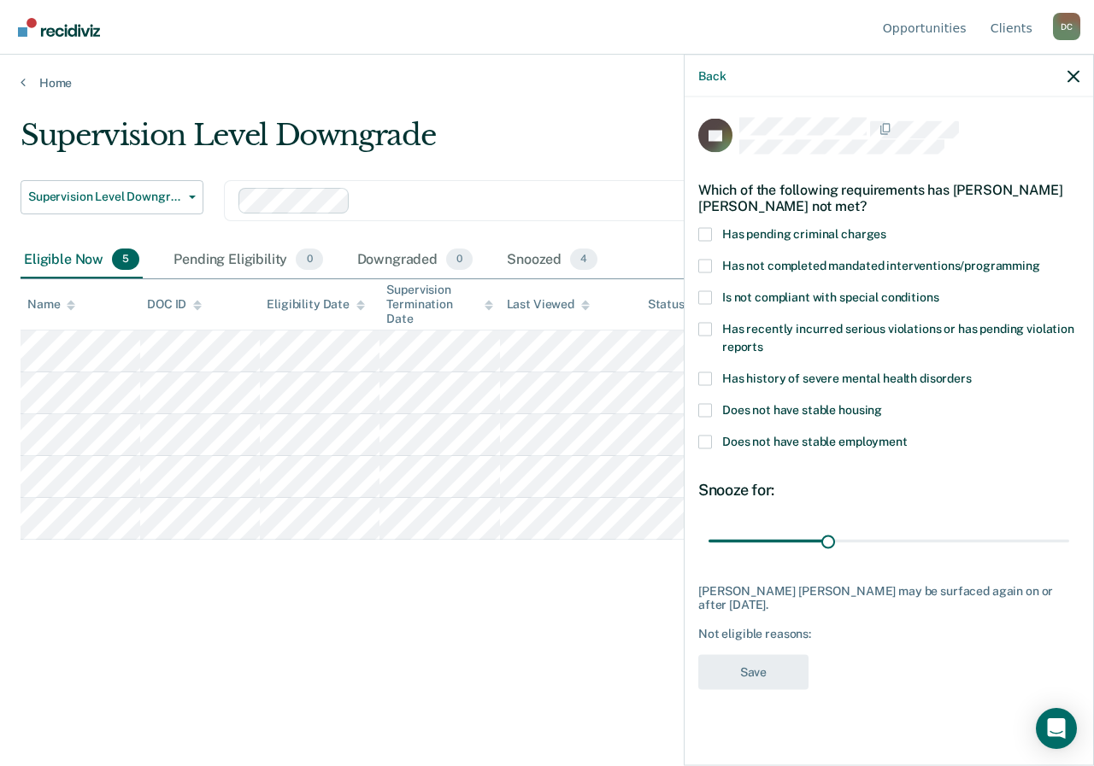
click at [713, 266] on label "Has not completed mandated interventions/programming" at bounding box center [888, 268] width 381 height 18
click at [1040, 259] on input "Has not completed mandated interventions/programming" at bounding box center [1040, 259] width 0 height 0
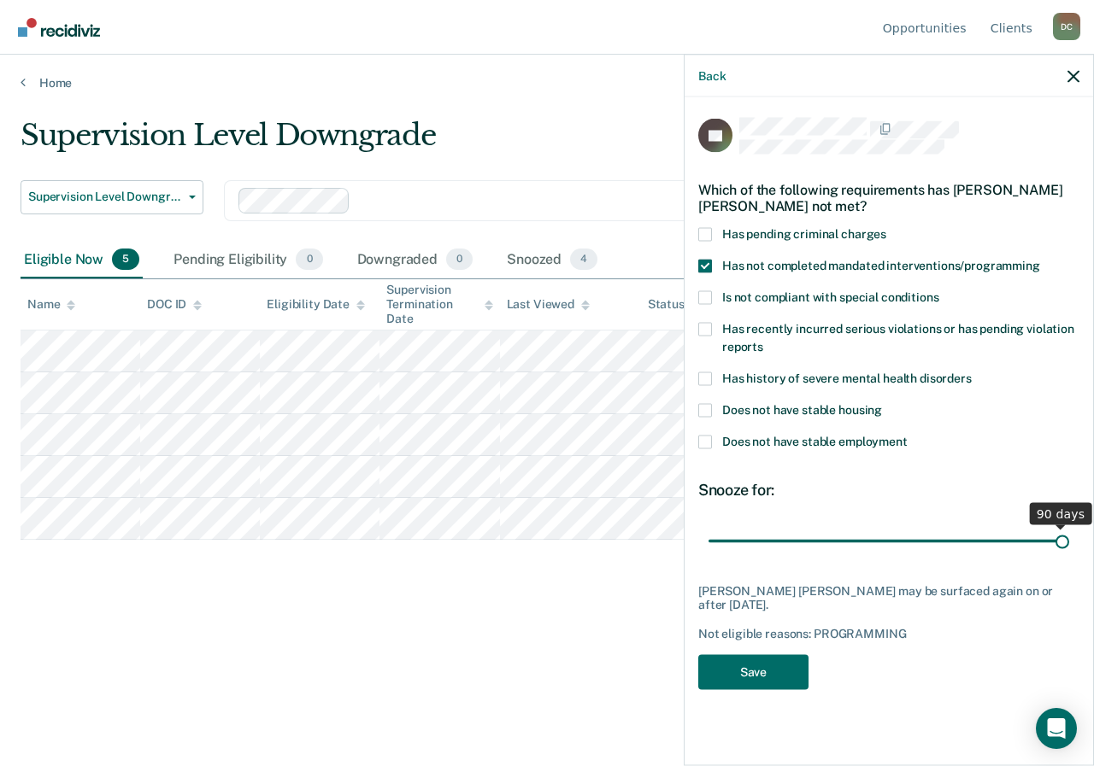
drag, startPoint x: 827, startPoint y: 537, endPoint x: 1079, endPoint y: 559, distance: 253.0
type input "90"
click at [1069, 556] on input "range" at bounding box center [888, 541] width 361 height 30
click at [780, 658] on button "Save" at bounding box center [753, 671] width 110 height 35
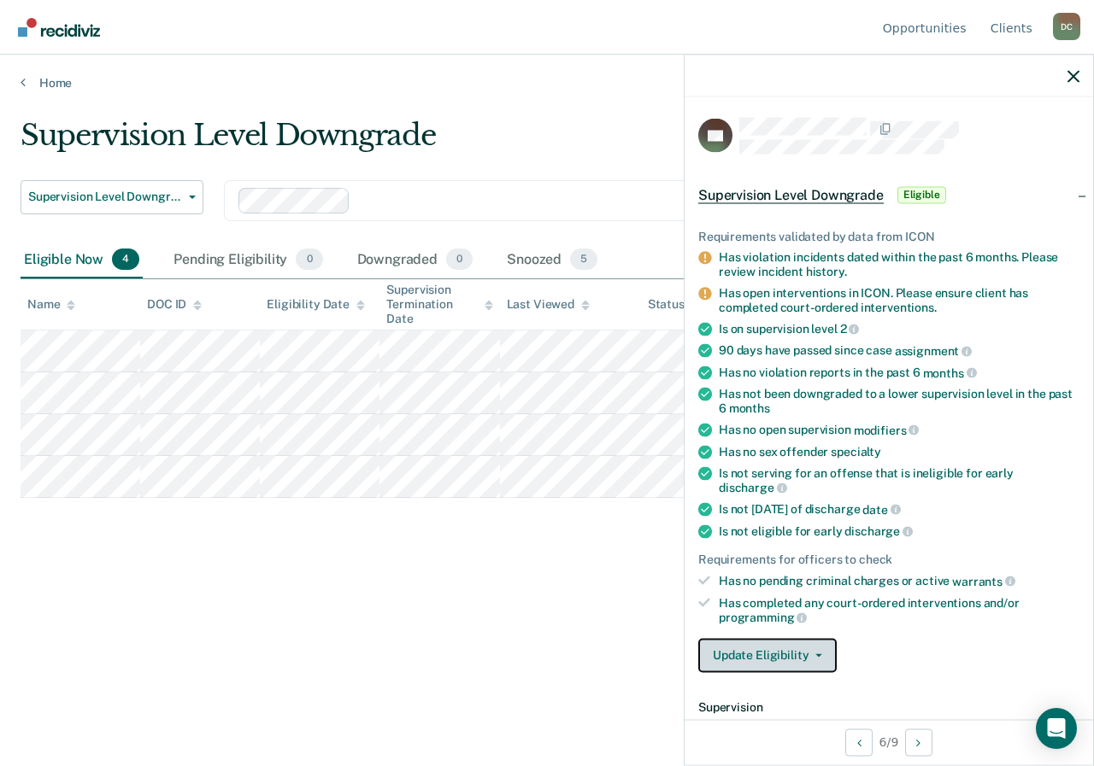
click at [801, 646] on button "Update Eligibility" at bounding box center [767, 655] width 138 height 34
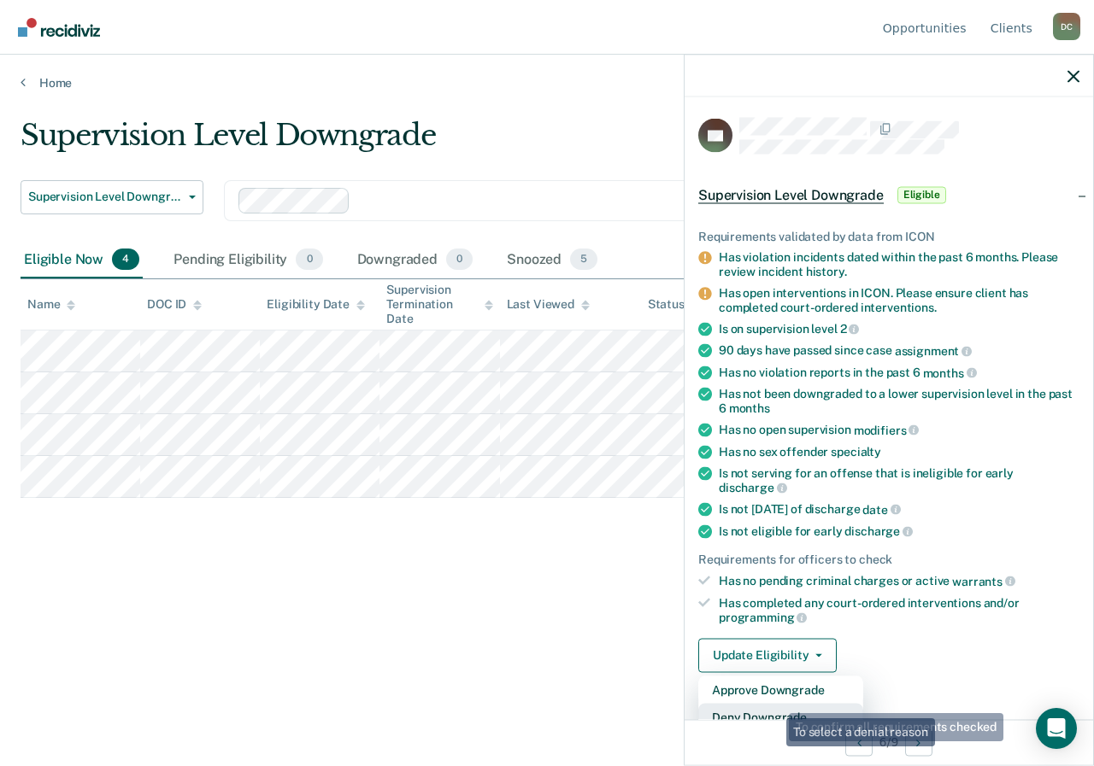
scroll to position [9, 0]
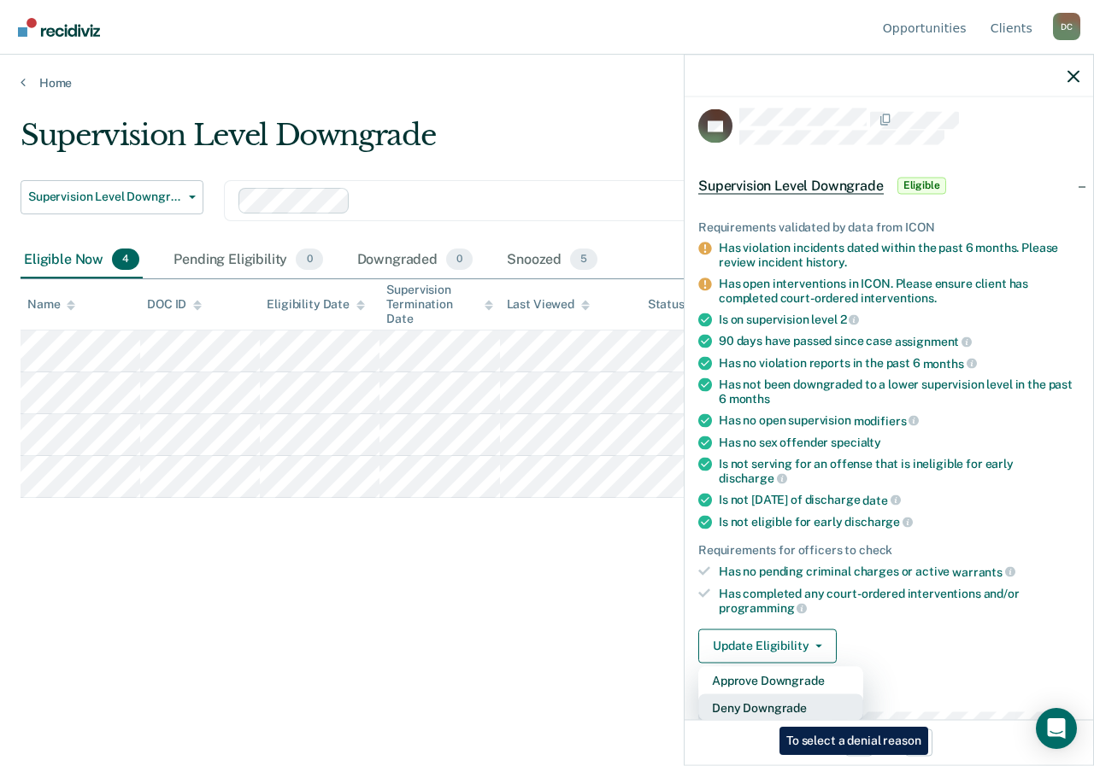
click at [766, 714] on button "Deny Downgrade" at bounding box center [780, 707] width 165 height 27
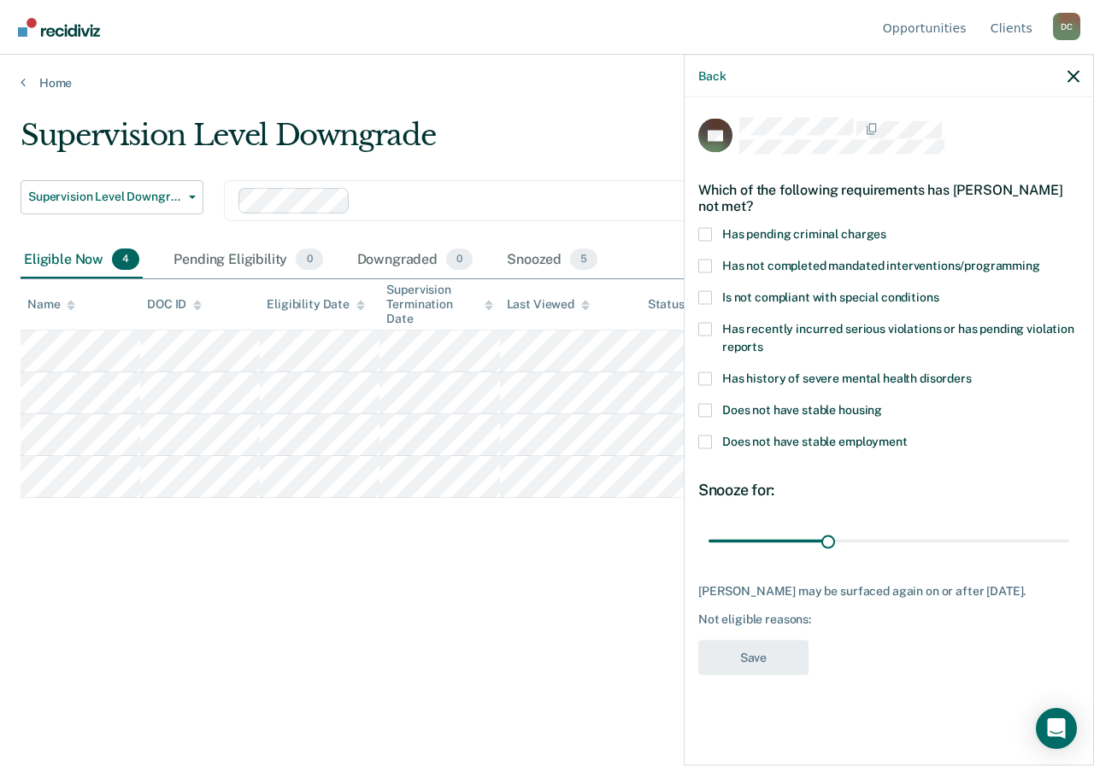
click at [708, 268] on span at bounding box center [705, 266] width 14 height 14
click at [1040, 259] on input "Has not completed mandated interventions/programming" at bounding box center [1040, 259] width 0 height 0
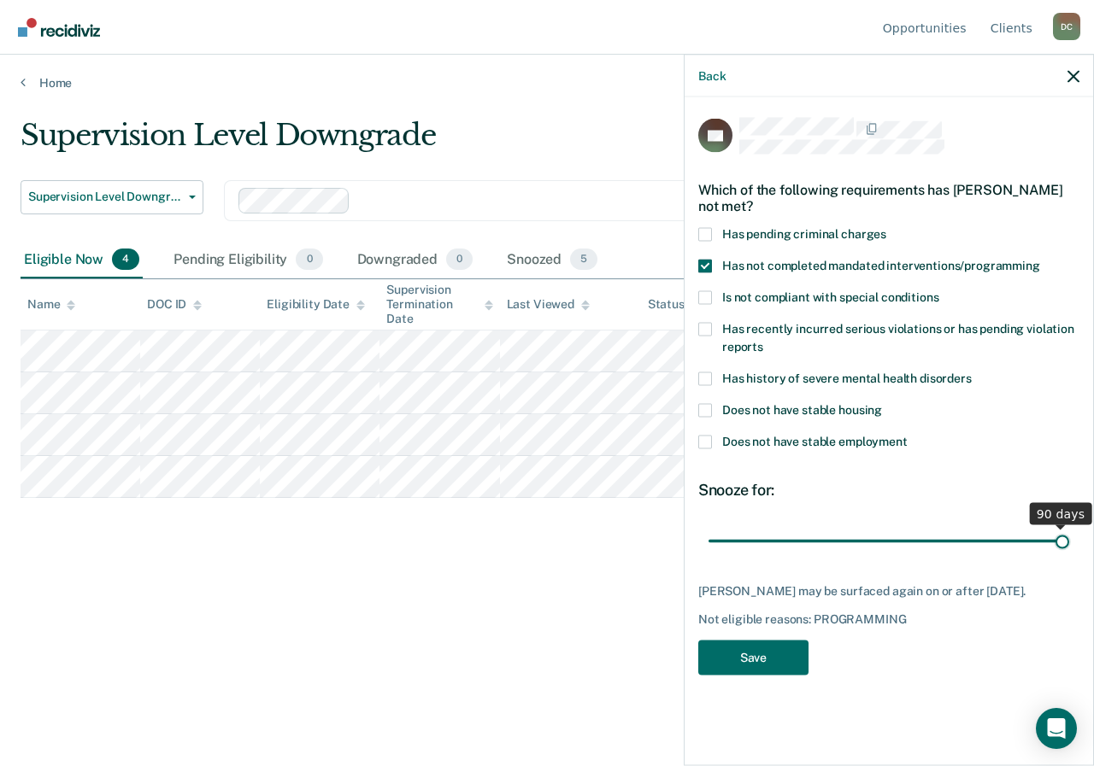
drag, startPoint x: 834, startPoint y: 545, endPoint x: 1091, endPoint y: 559, distance: 257.5
type input "90"
click at [1069, 556] on input "range" at bounding box center [888, 541] width 361 height 30
click at [760, 648] on button "Save" at bounding box center [753, 657] width 110 height 35
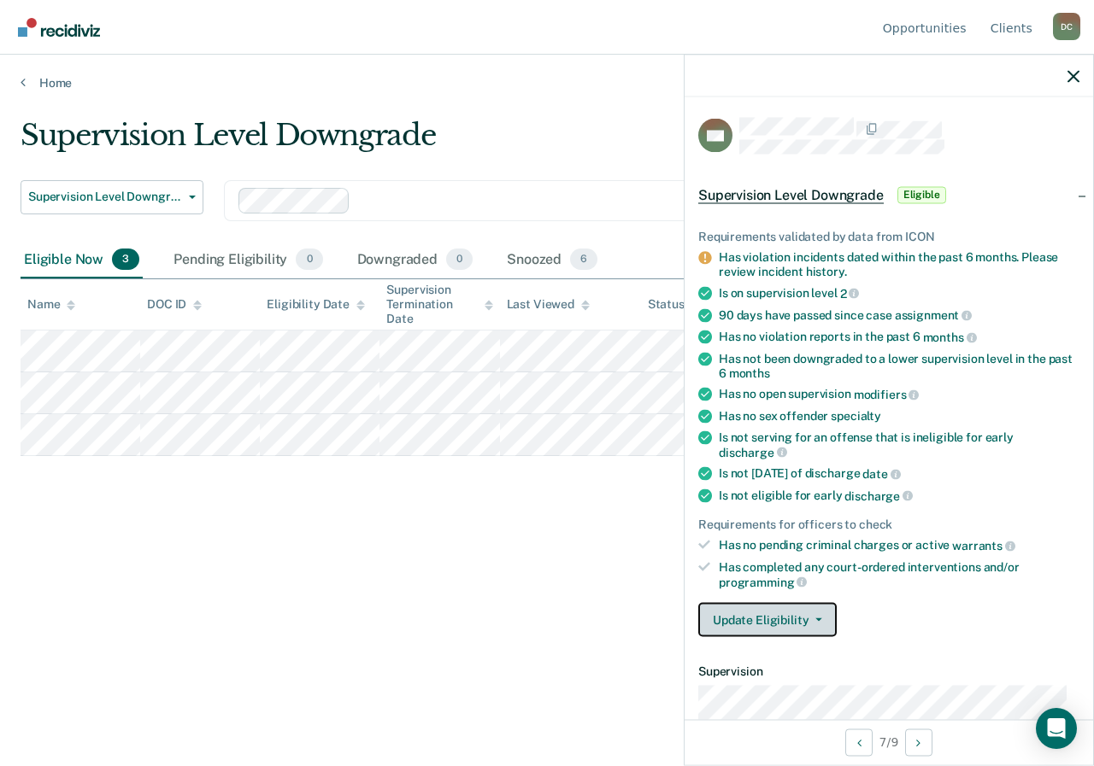
click at [811, 619] on span "button" at bounding box center [815, 620] width 14 height 3
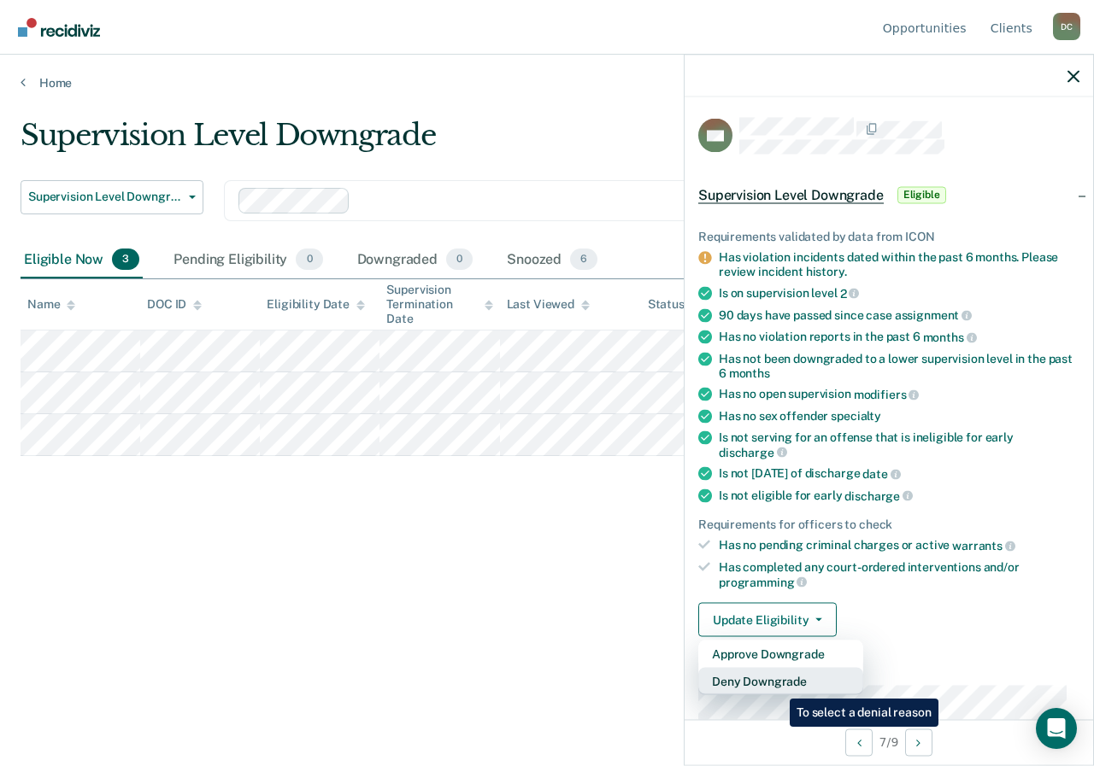
click at [777, 686] on button "Deny Downgrade" at bounding box center [780, 681] width 165 height 27
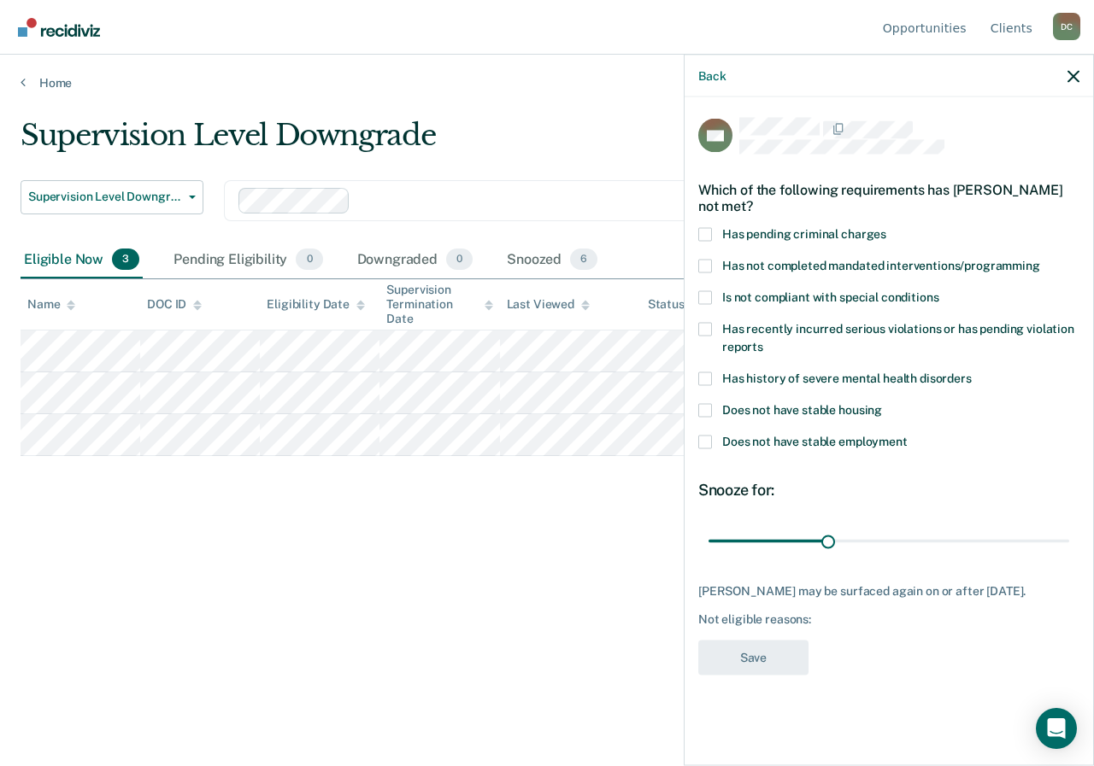
click at [713, 332] on label "Has recently incurred serious violations or has pending violation reports" at bounding box center [888, 340] width 381 height 36
click at [763, 340] on input "Has recently incurred serious violations or has pending violation reports" at bounding box center [763, 340] width 0 height 0
click at [712, 273] on label "Has not completed mandated interventions/programming" at bounding box center [888, 268] width 381 height 18
click at [1040, 259] on input "Has not completed mandated interventions/programming" at bounding box center [1040, 259] width 0 height 0
click at [750, 657] on button "Save" at bounding box center [753, 657] width 110 height 35
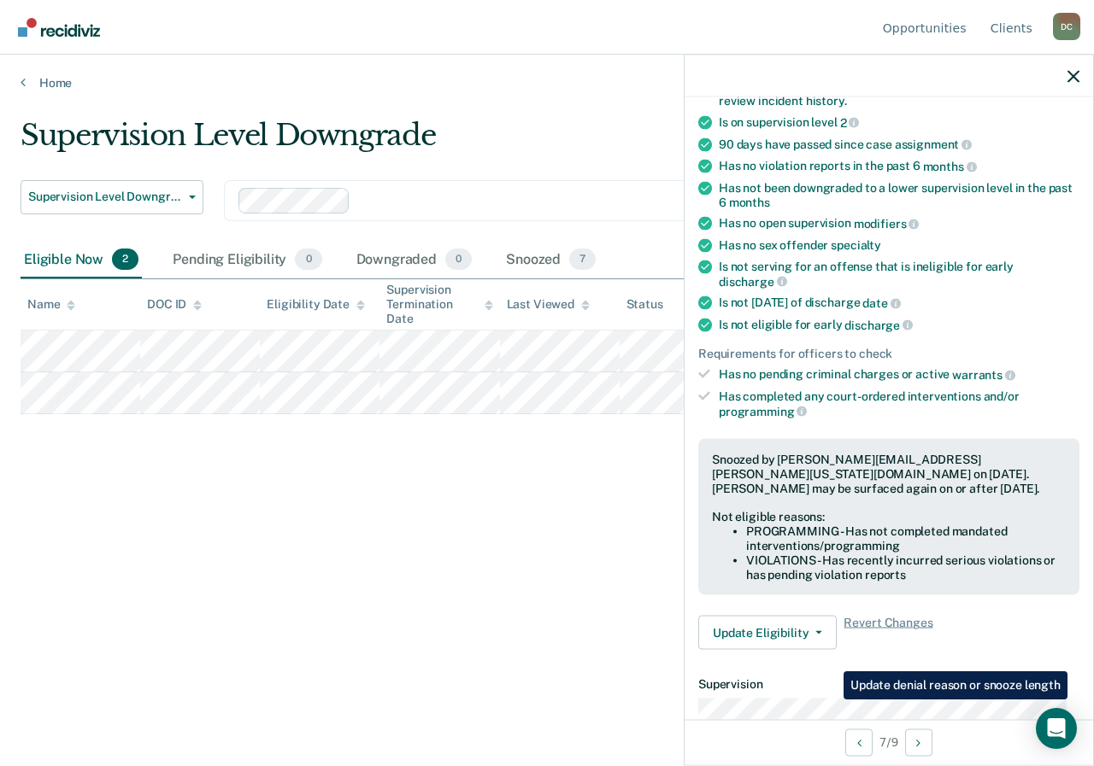
scroll to position [342, 0]
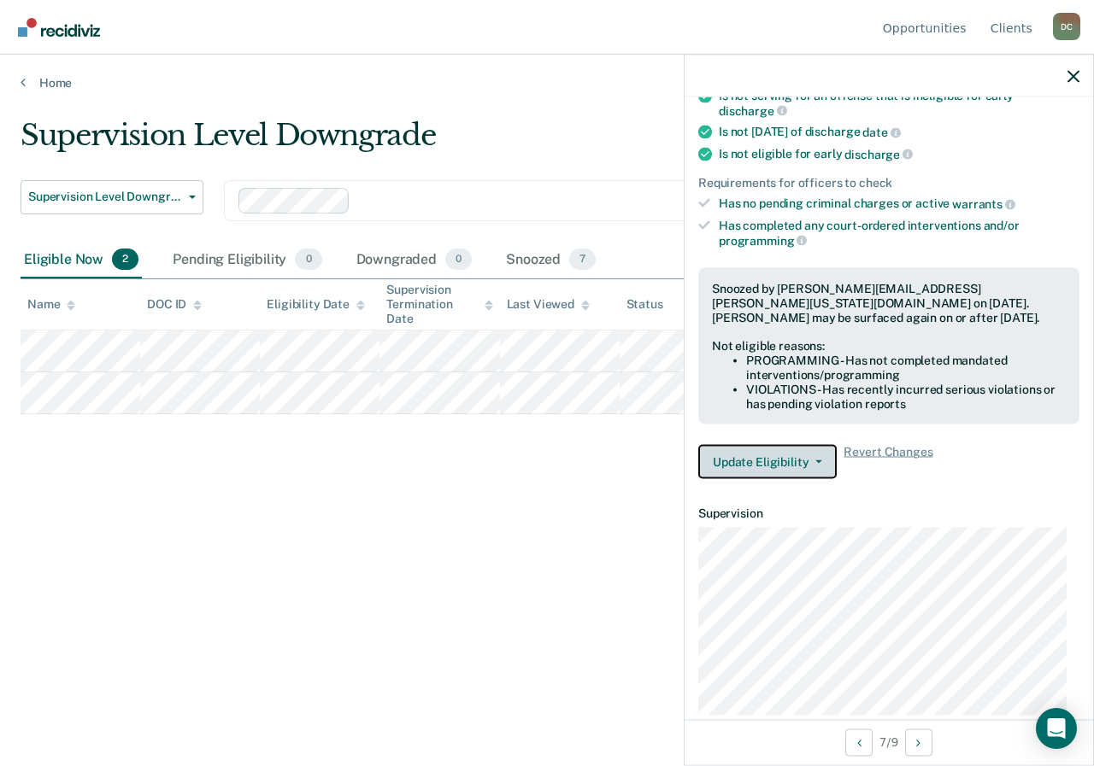
click at [816, 464] on button "Update Eligibility" at bounding box center [767, 462] width 138 height 34
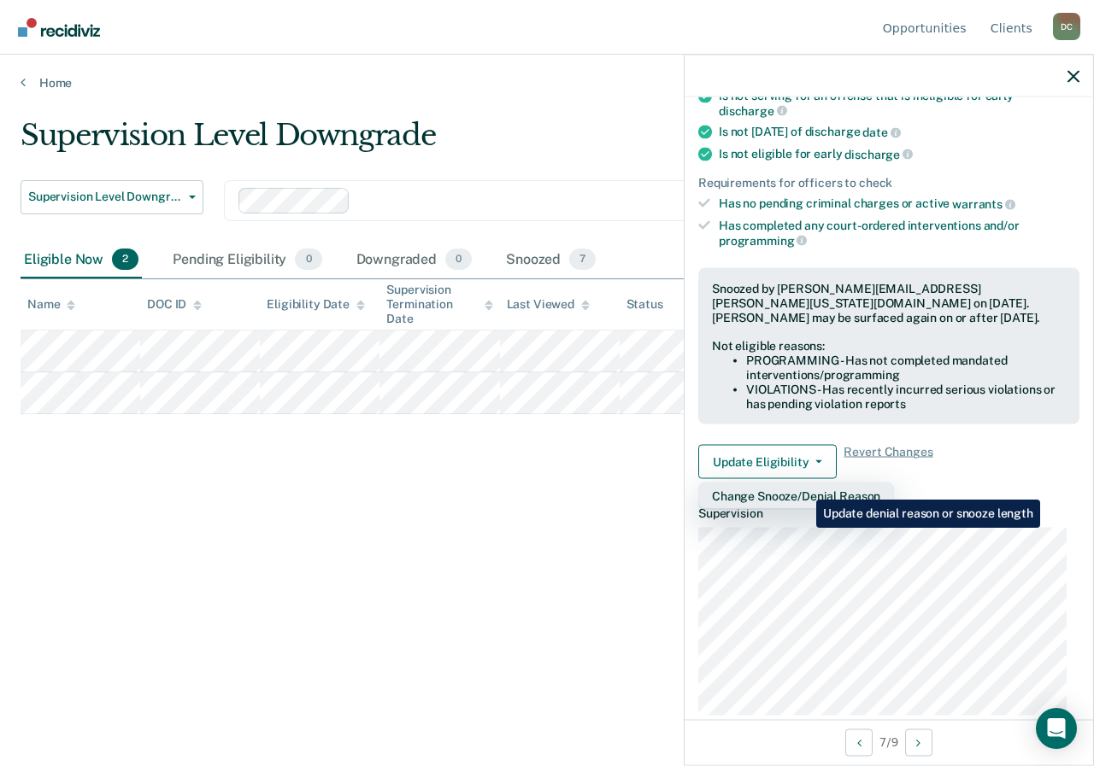
click at [802, 486] on button "Change Snooze/Denial Reason" at bounding box center [796, 496] width 196 height 27
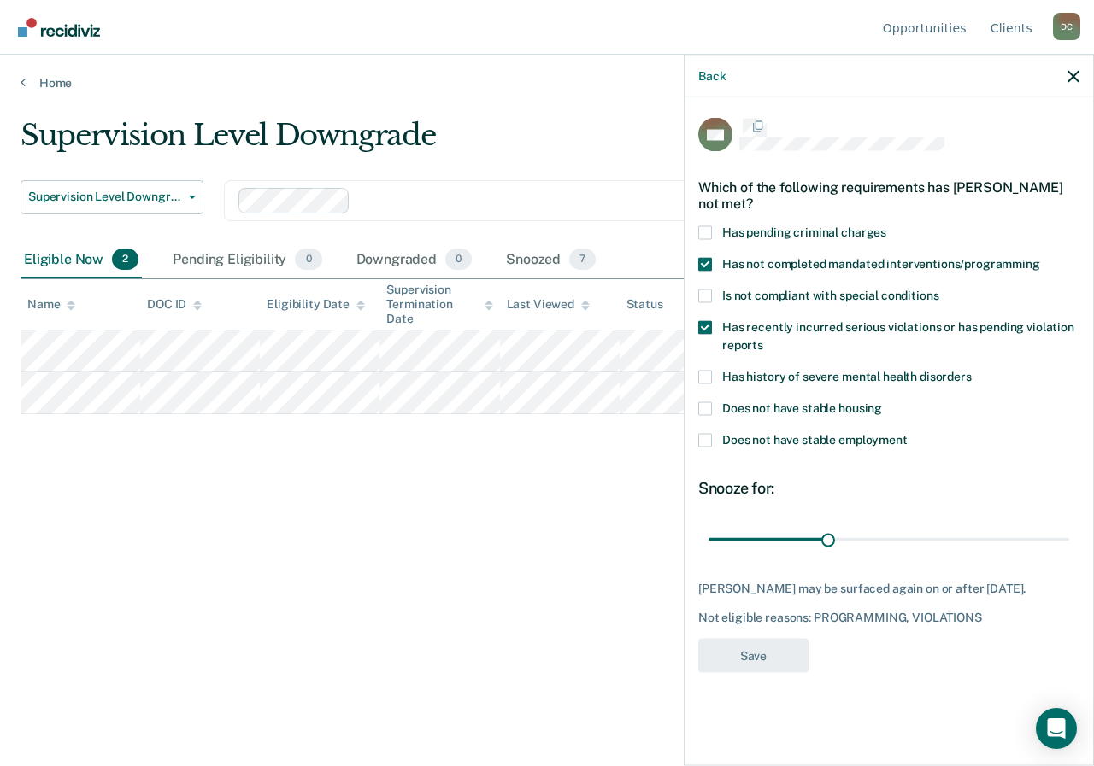
scroll to position [0, 0]
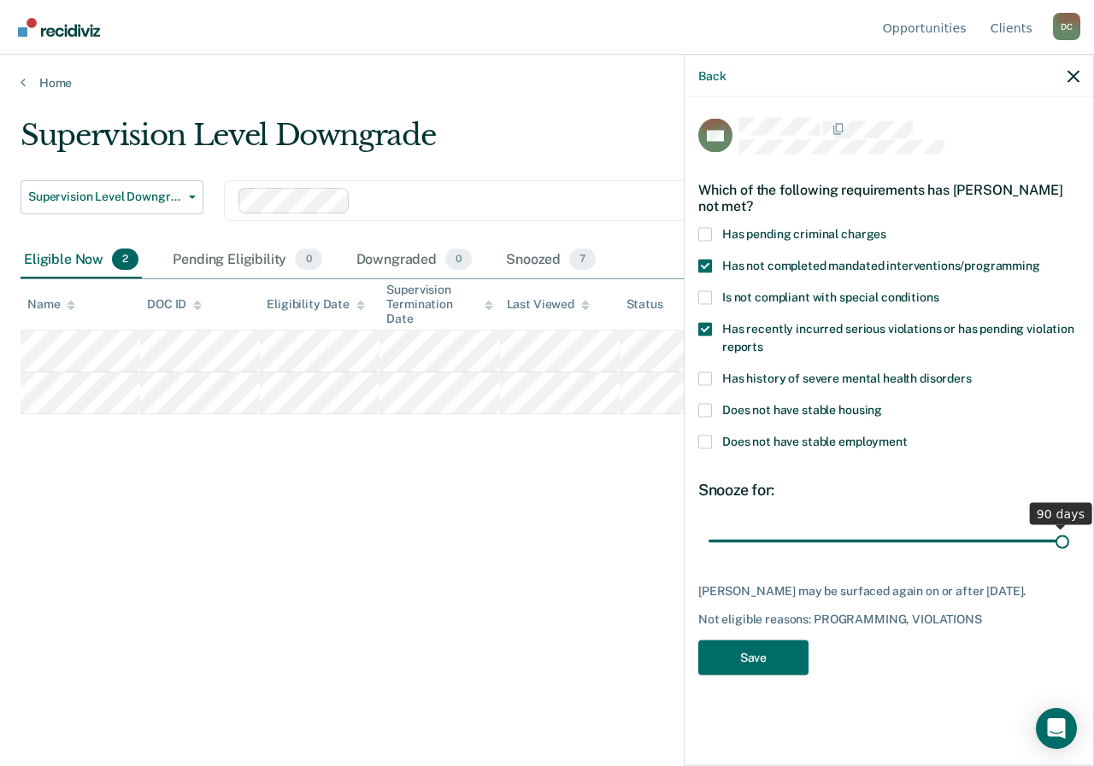
drag, startPoint x: 824, startPoint y: 541, endPoint x: 1091, endPoint y: 566, distance: 268.7
type input "90"
click at [1069, 556] on input "range" at bounding box center [888, 541] width 361 height 30
click at [771, 652] on button "Save" at bounding box center [753, 657] width 110 height 35
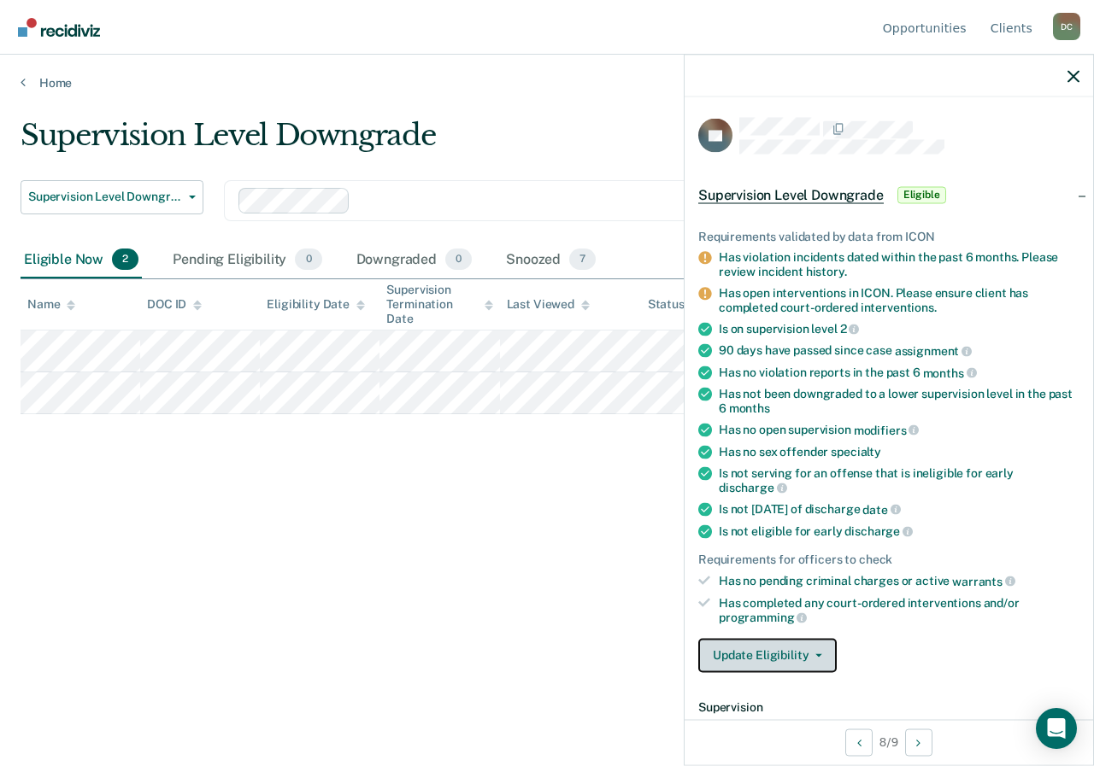
click at [814, 648] on button "Update Eligibility" at bounding box center [767, 655] width 138 height 34
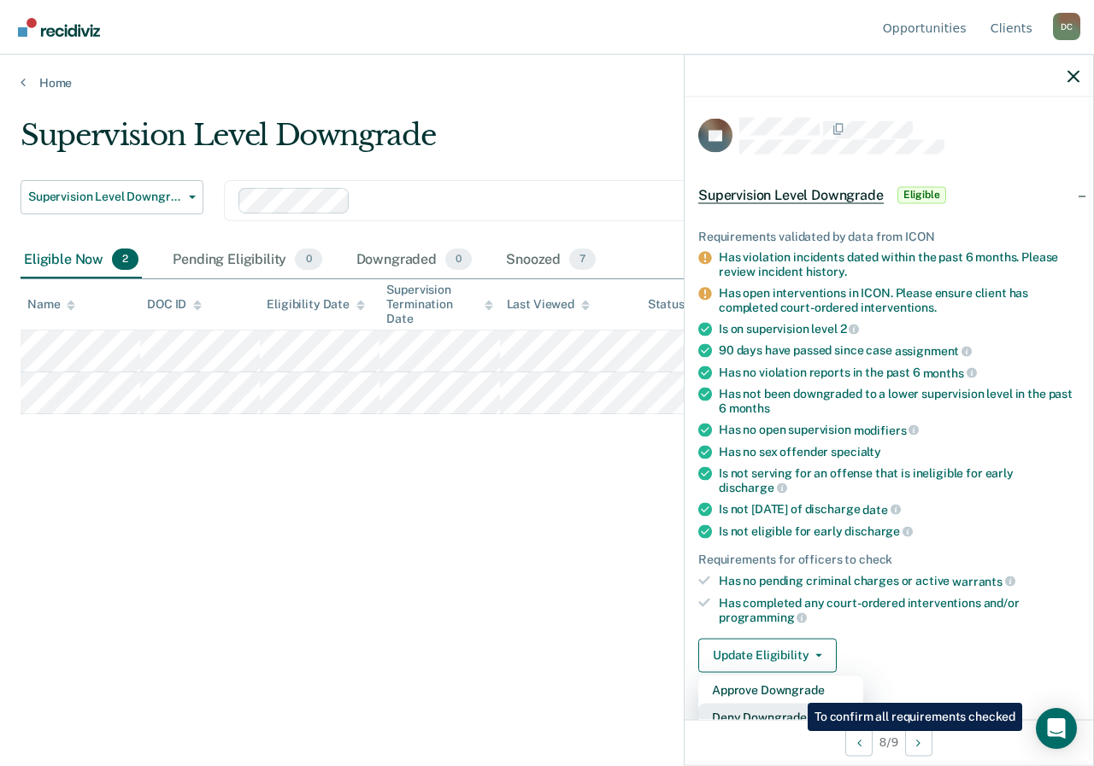
scroll to position [9, 0]
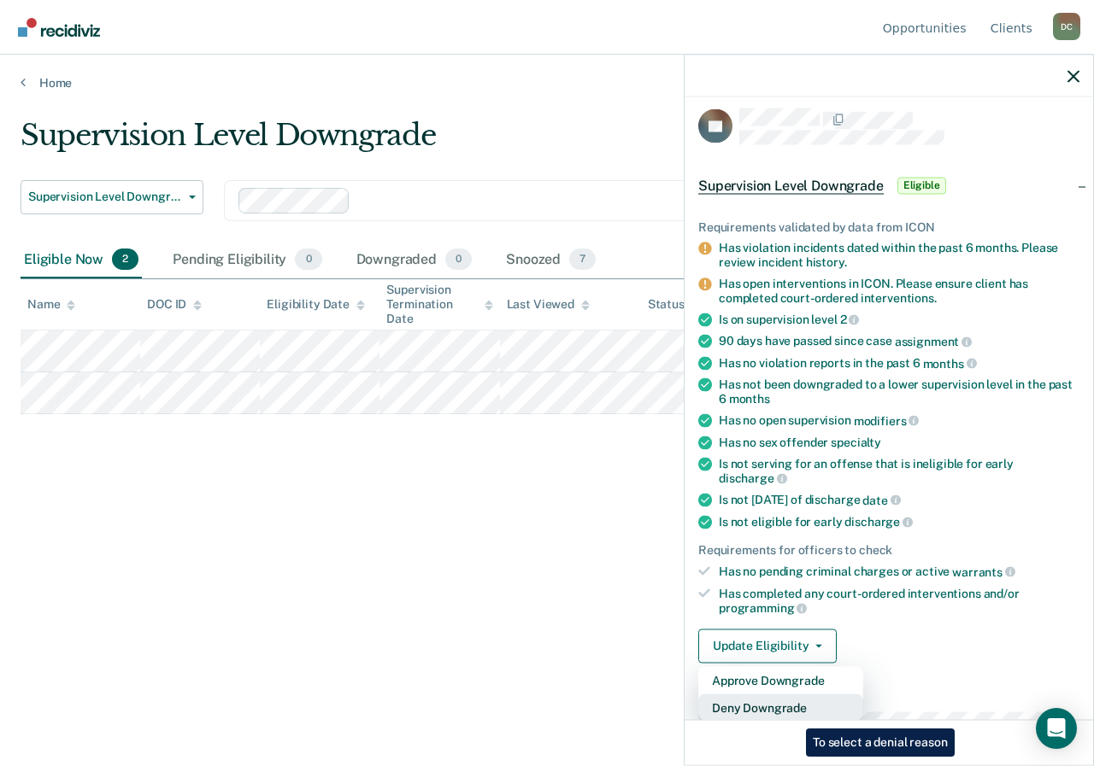
click at [793, 716] on button "Deny Downgrade" at bounding box center [780, 707] width 165 height 27
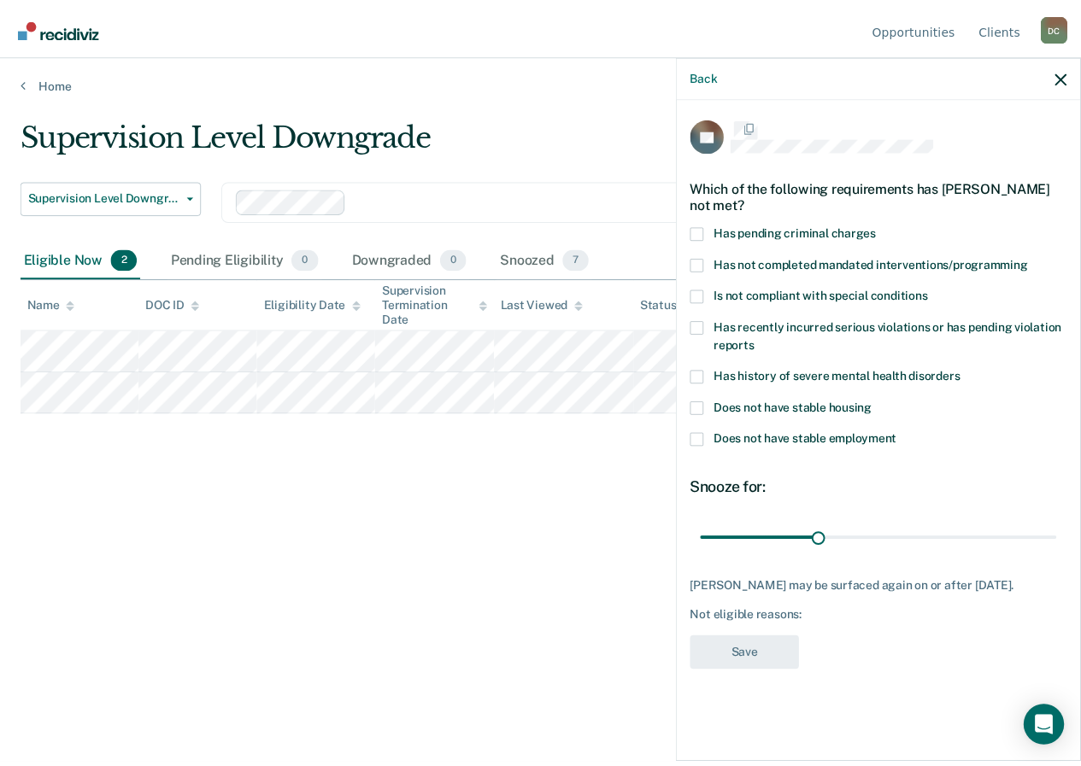
scroll to position [0, 0]
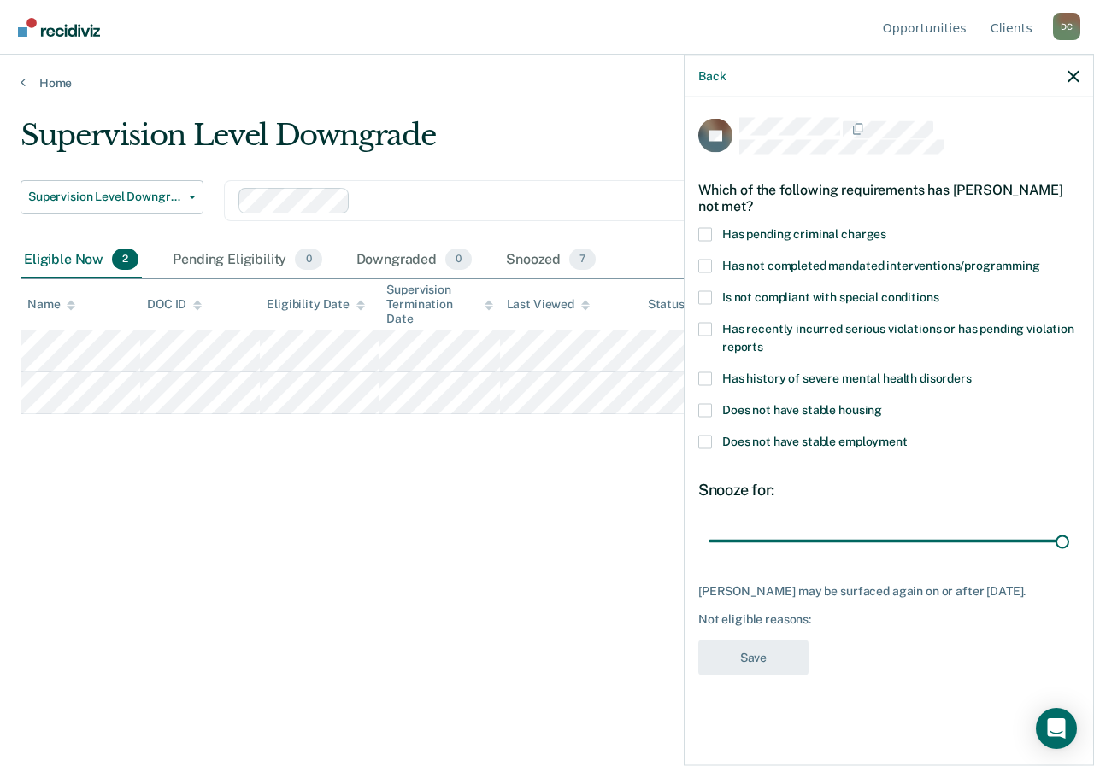
drag, startPoint x: 832, startPoint y: 546, endPoint x: 1093, endPoint y: 526, distance: 261.3
type input "90"
click at [1069, 526] on input "range" at bounding box center [888, 541] width 361 height 30
click at [704, 256] on div "Has pending criminal charges" at bounding box center [888, 243] width 381 height 32
click at [703, 259] on span at bounding box center [705, 266] width 14 height 14
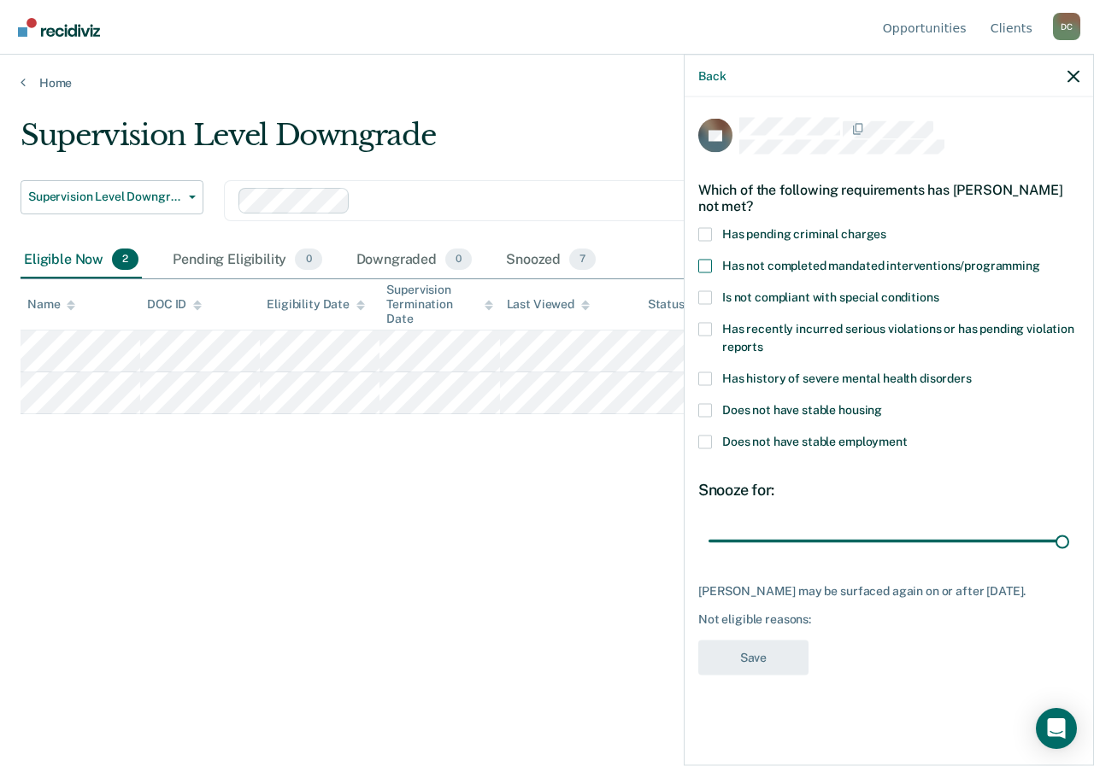
click at [1040, 259] on input "Has not completed mandated interventions/programming" at bounding box center [1040, 259] width 0 height 0
click at [738, 648] on button "Save" at bounding box center [753, 657] width 110 height 35
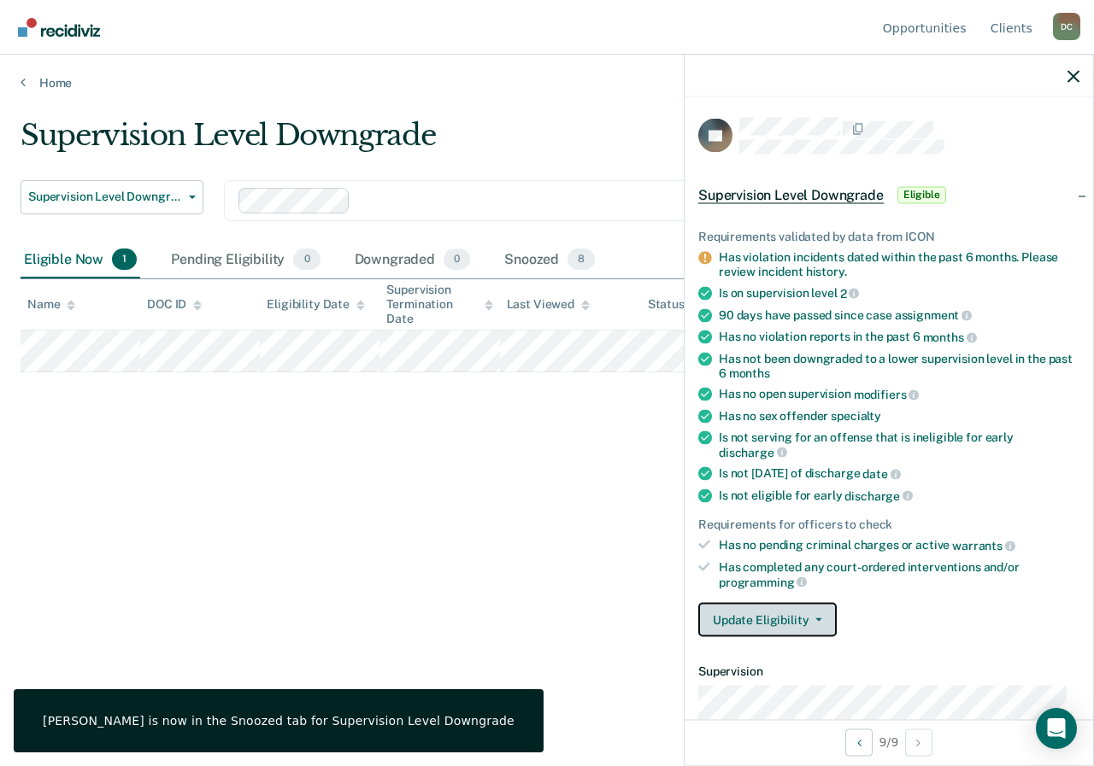
click at [750, 616] on button "Update Eligibility" at bounding box center [767, 620] width 138 height 34
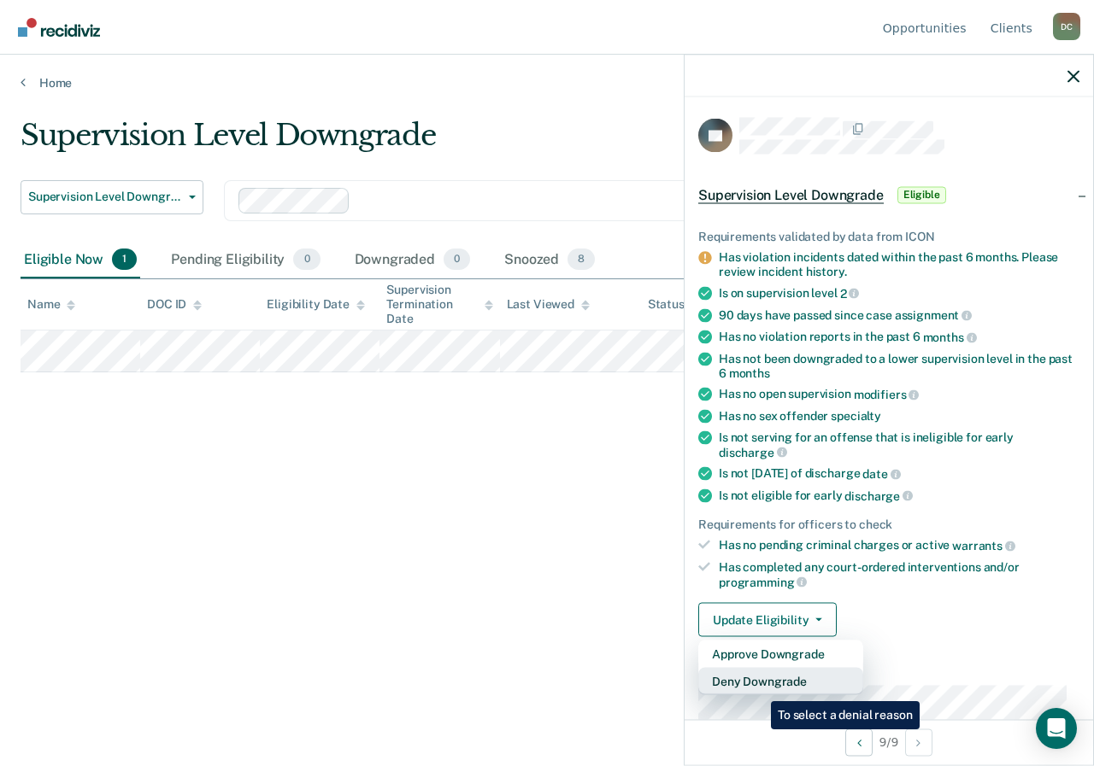
click at [758, 689] on button "Deny Downgrade" at bounding box center [780, 681] width 165 height 27
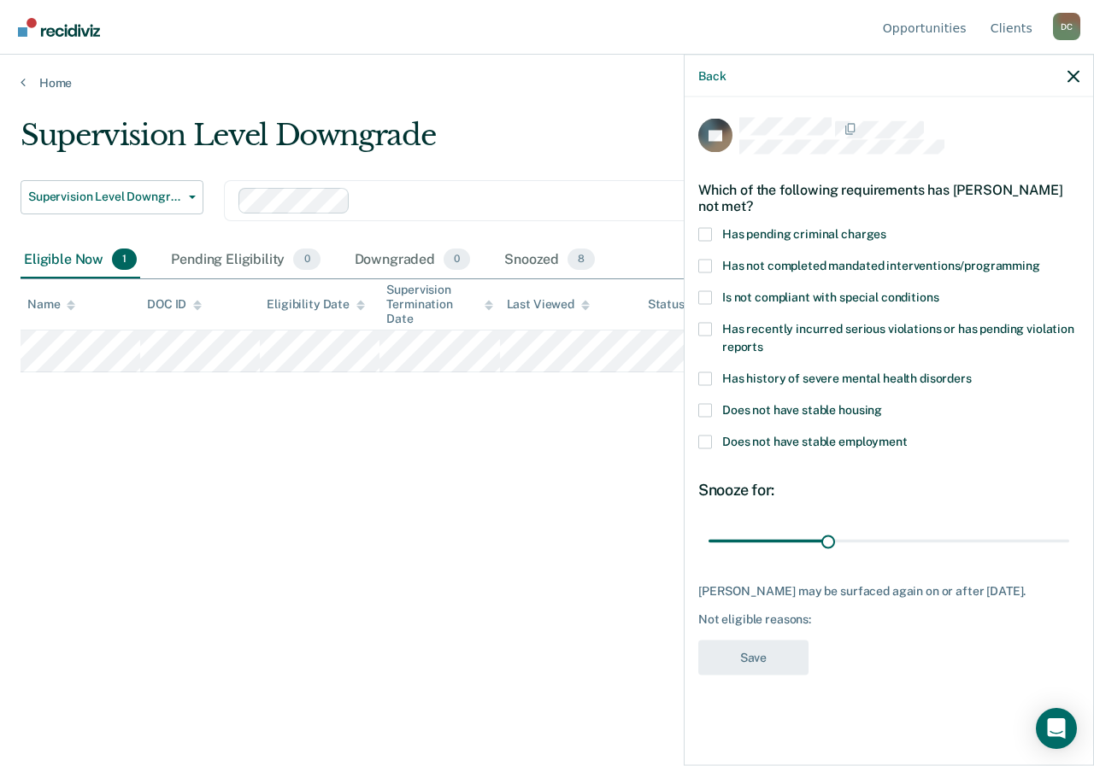
click at [704, 266] on span at bounding box center [705, 266] width 14 height 14
click at [1040, 259] on input "Has not completed mandated interventions/programming" at bounding box center [1040, 259] width 0 height 0
click at [711, 414] on span at bounding box center [705, 410] width 14 height 14
click at [882, 403] on input "Does not have stable housing" at bounding box center [882, 403] width 0 height 0
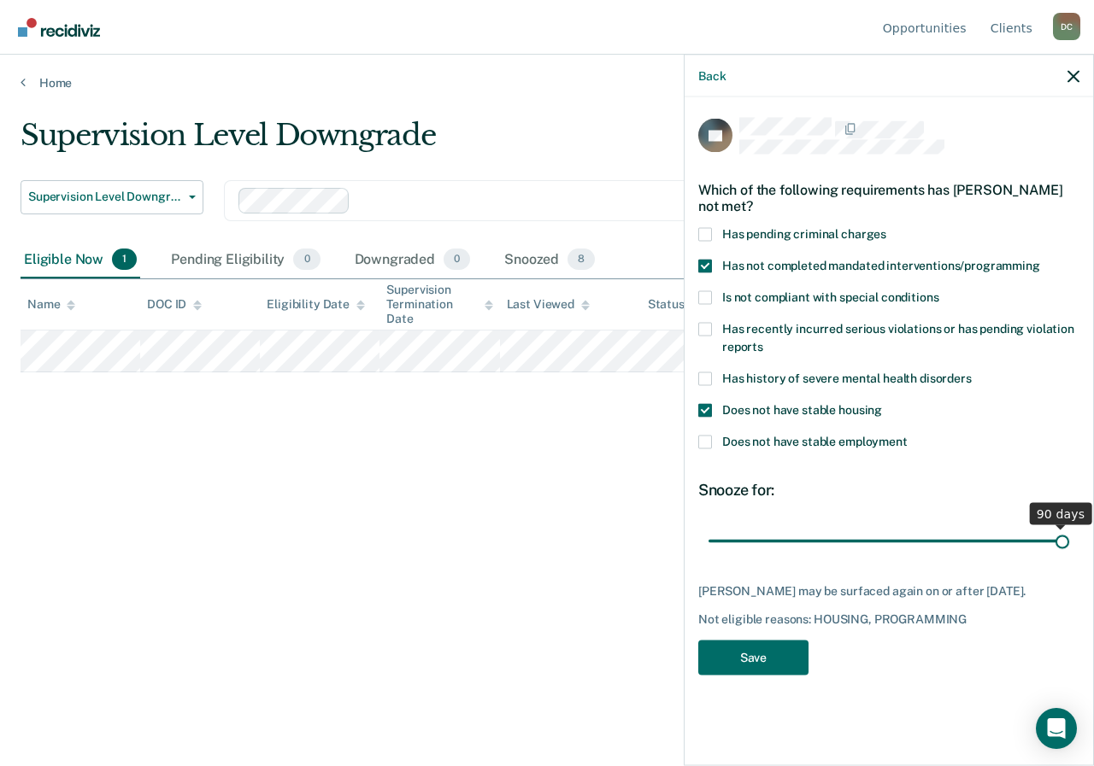
drag, startPoint x: 829, startPoint y: 541, endPoint x: 1093, endPoint y: 522, distance: 264.7
type input "90"
click at [1069, 526] on input "range" at bounding box center [888, 541] width 361 height 30
click at [778, 651] on button "Save" at bounding box center [753, 657] width 110 height 35
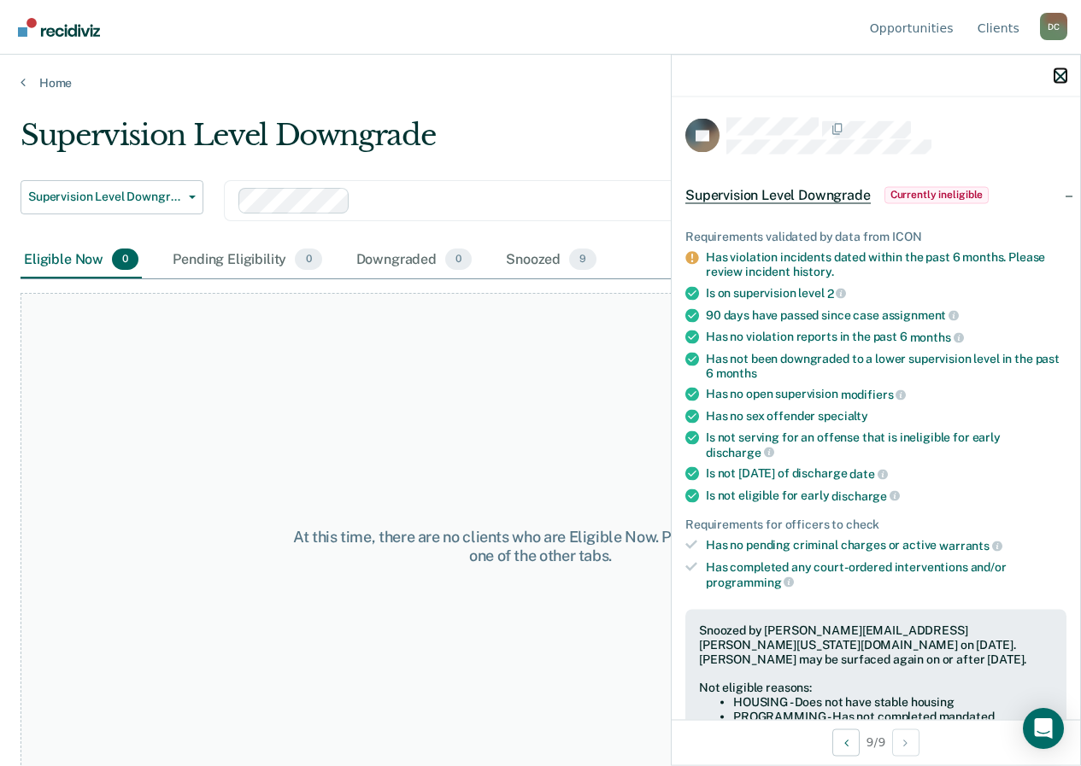
click at [1063, 77] on icon "button" at bounding box center [1060, 76] width 12 height 12
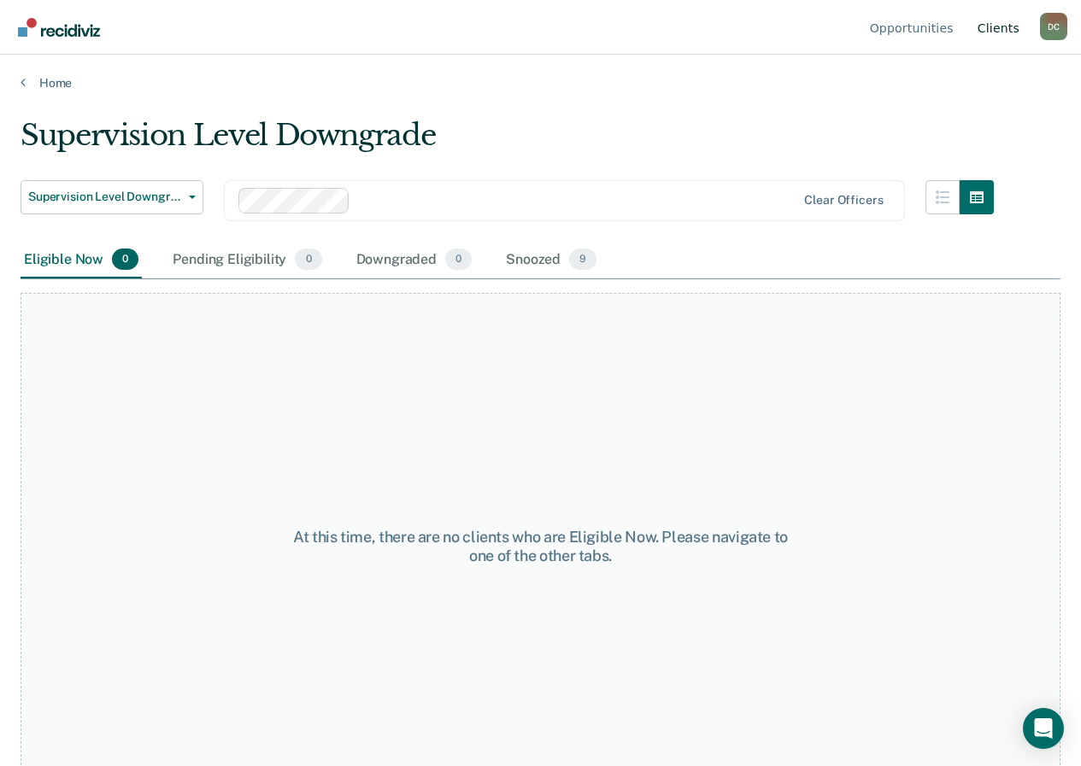
click at [992, 21] on link "Client s" at bounding box center [998, 27] width 49 height 55
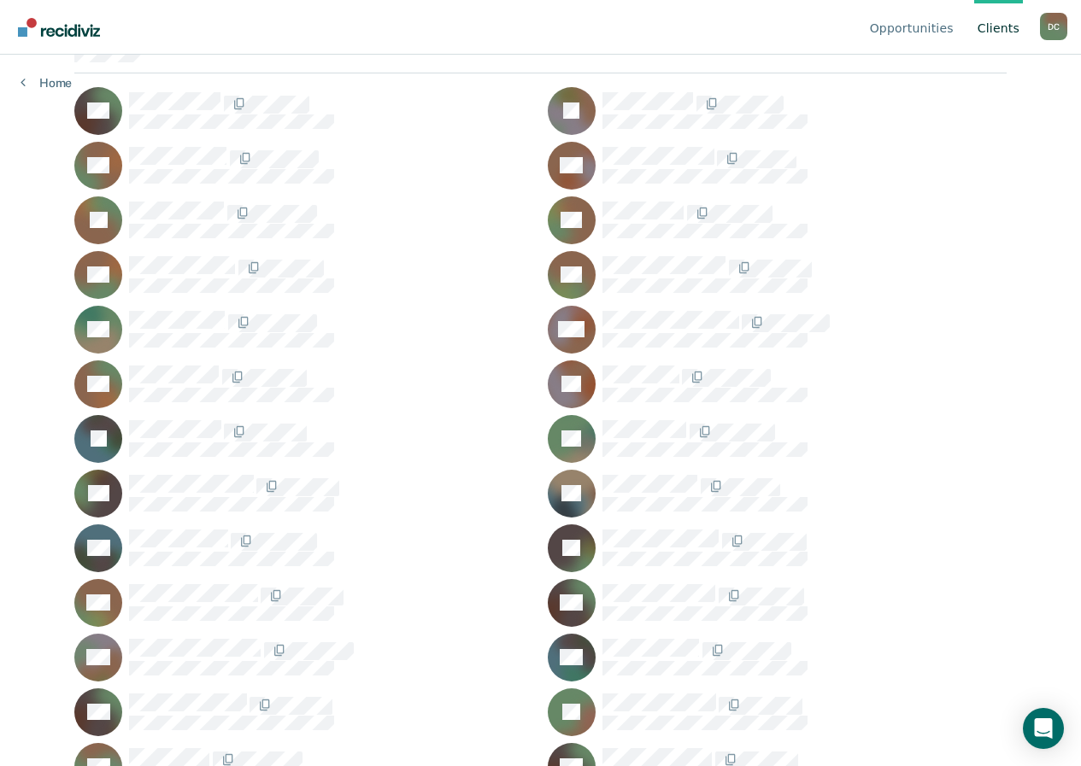
scroll to position [256, 0]
